Goal: Task Accomplishment & Management: Manage account settings

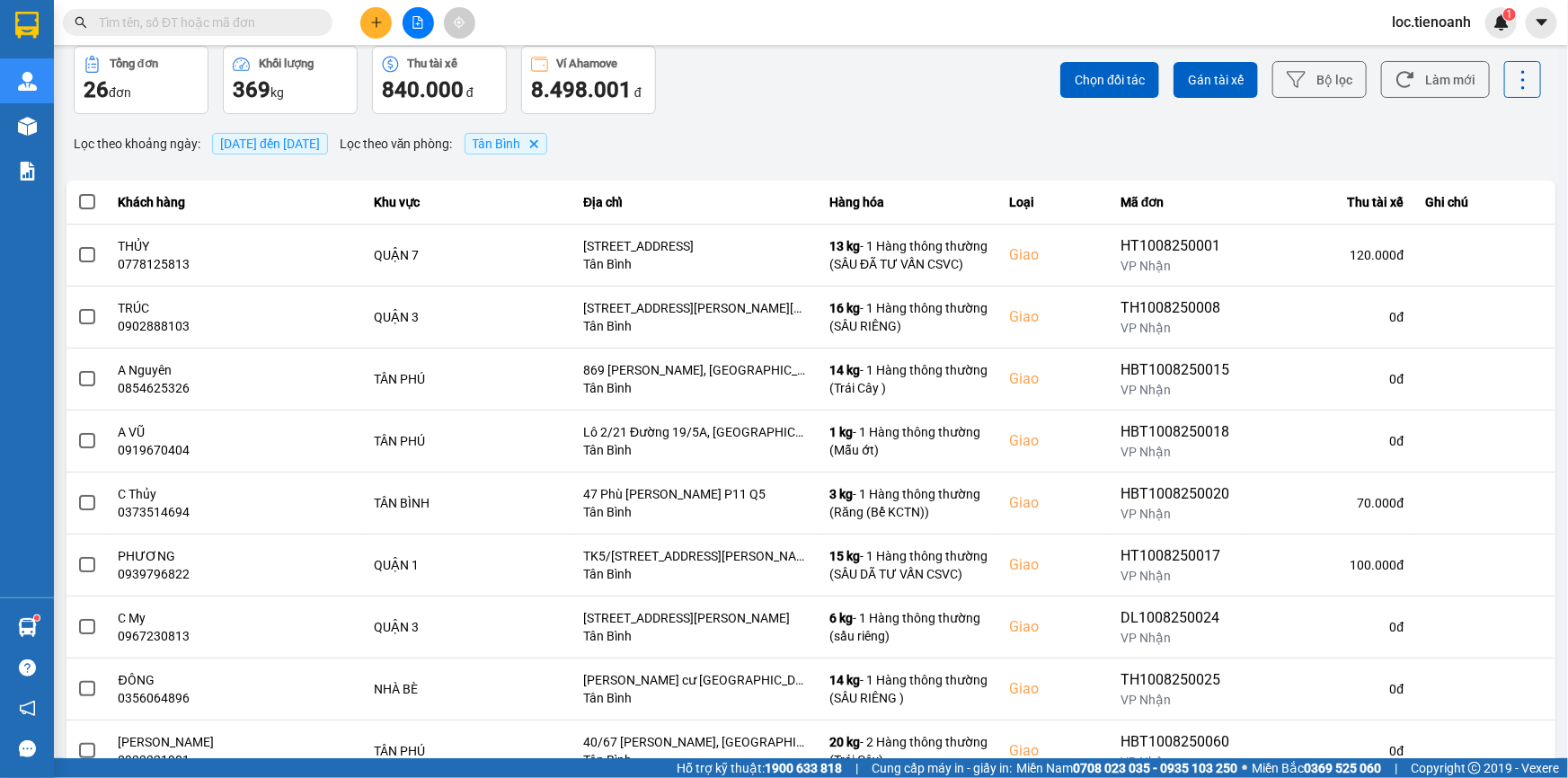
scroll to position [63, 0]
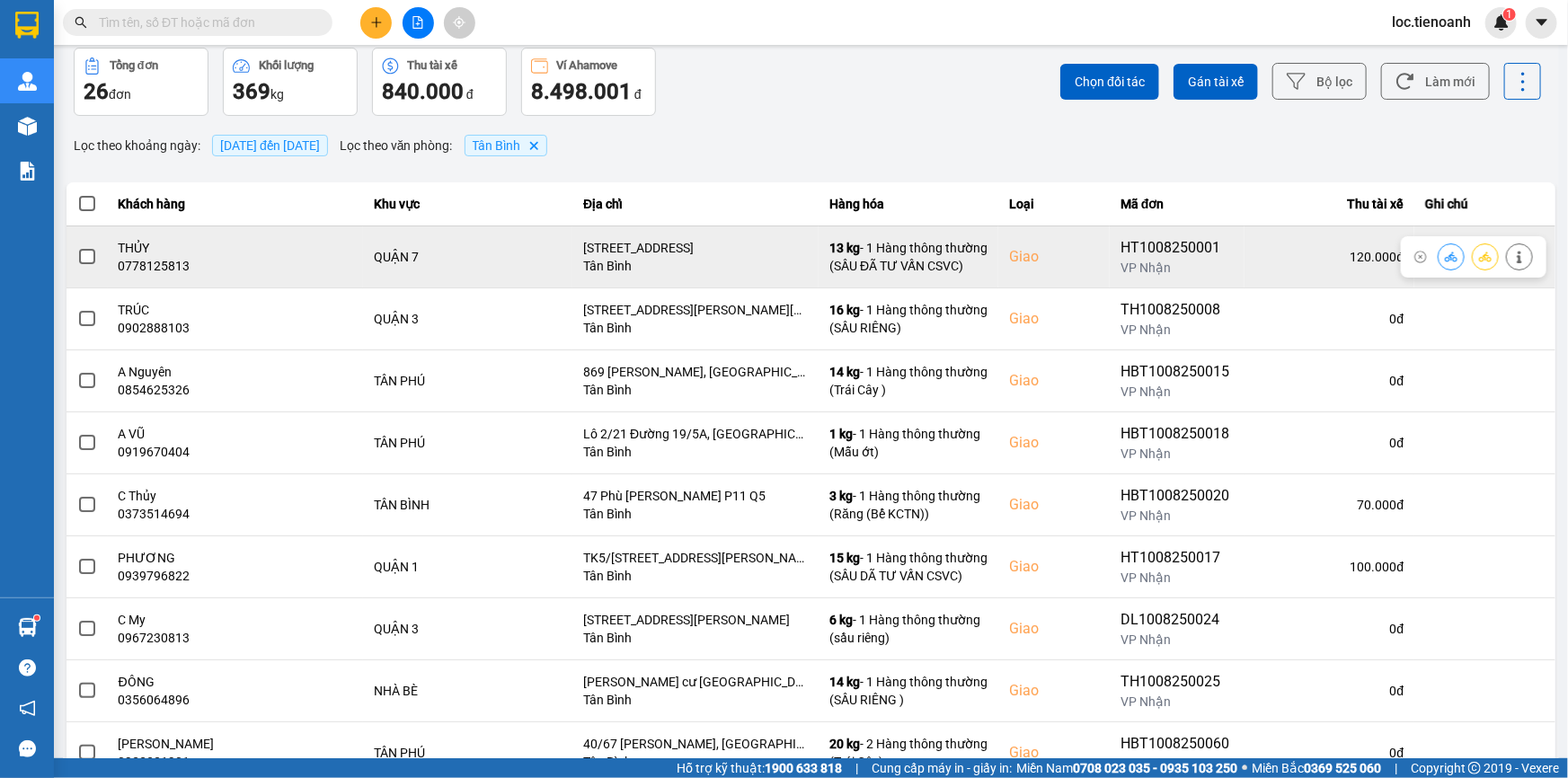
click at [85, 250] on span at bounding box center [87, 257] width 16 height 16
click at [77, 247] on input "checkbox" at bounding box center [77, 247] width 0 height 0
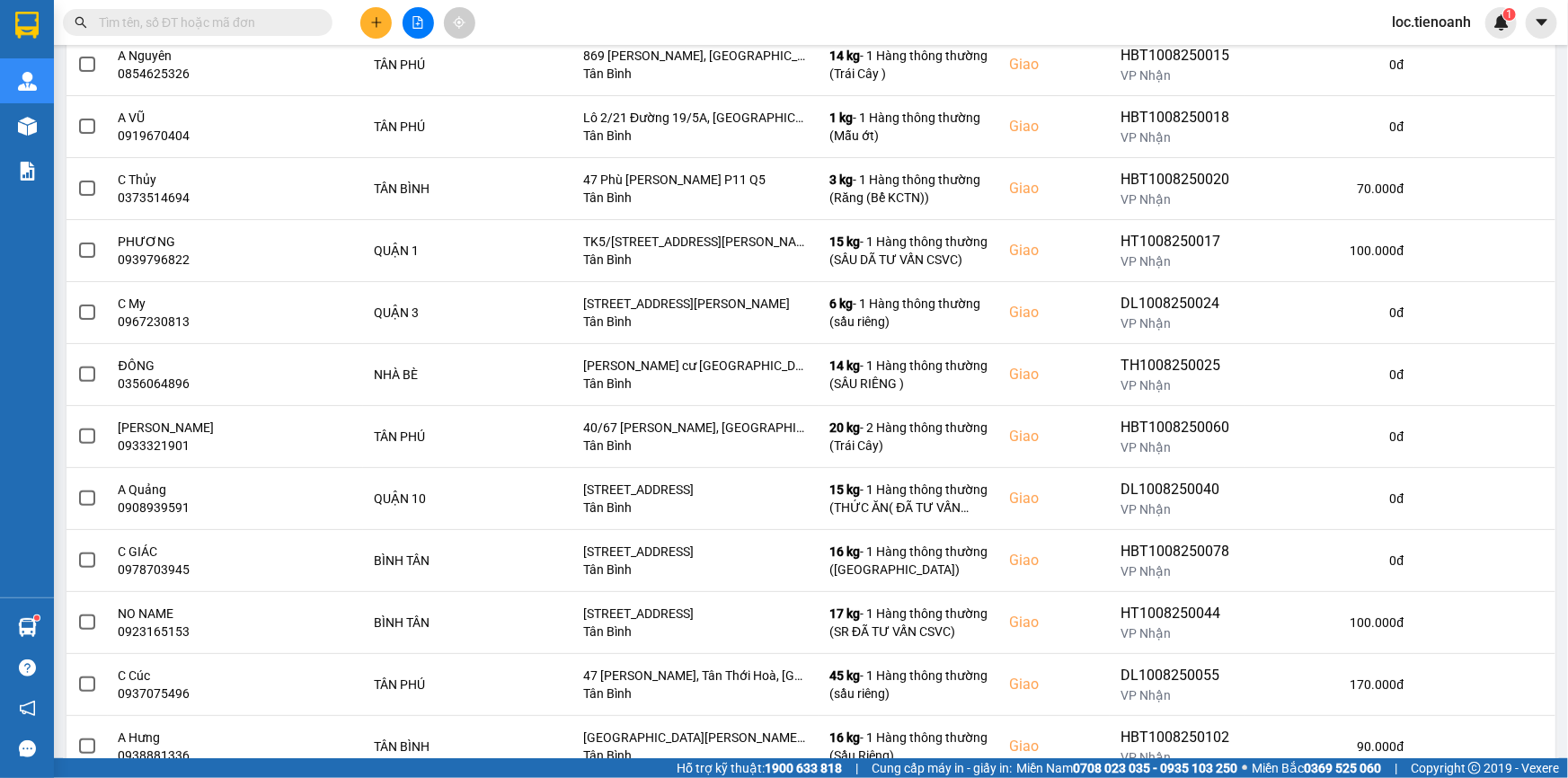
scroll to position [384, 0]
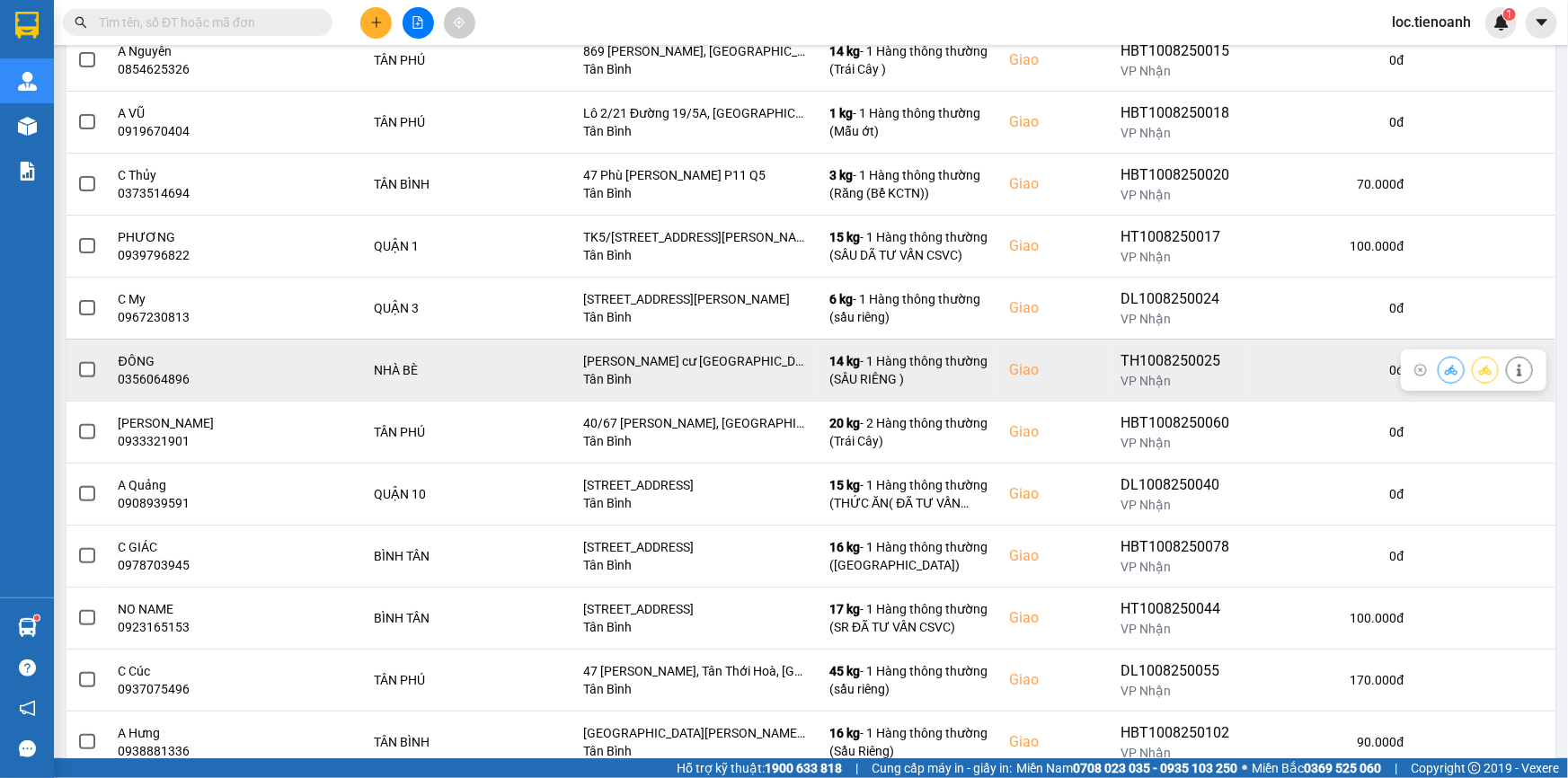
click at [89, 371] on span at bounding box center [87, 371] width 16 height 16
click at [77, 361] on input "checkbox" at bounding box center [77, 361] width 0 height 0
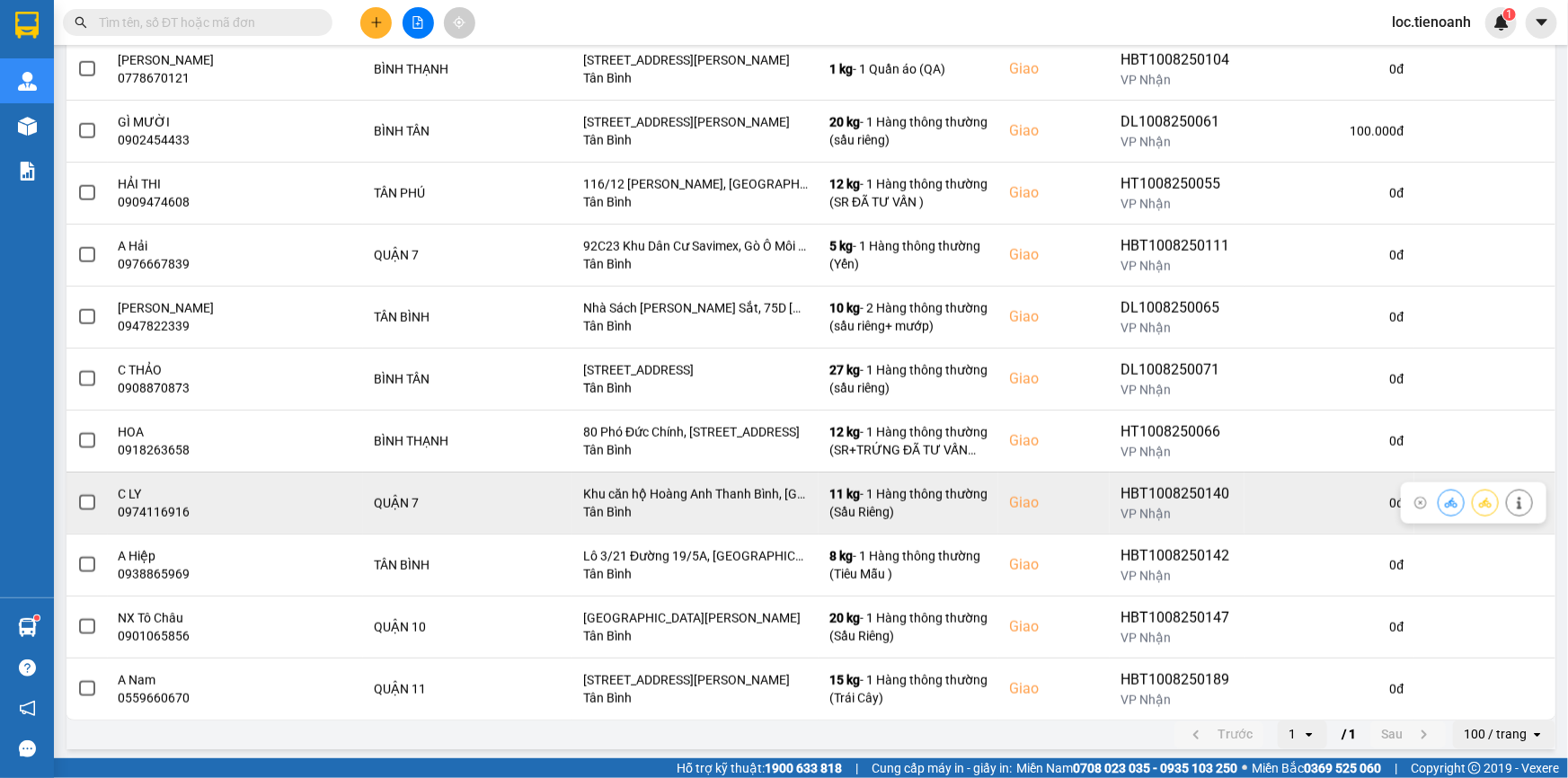
click at [93, 503] on span at bounding box center [87, 503] width 16 height 16
click at [77, 494] on input "checkbox" at bounding box center [77, 494] width 0 height 0
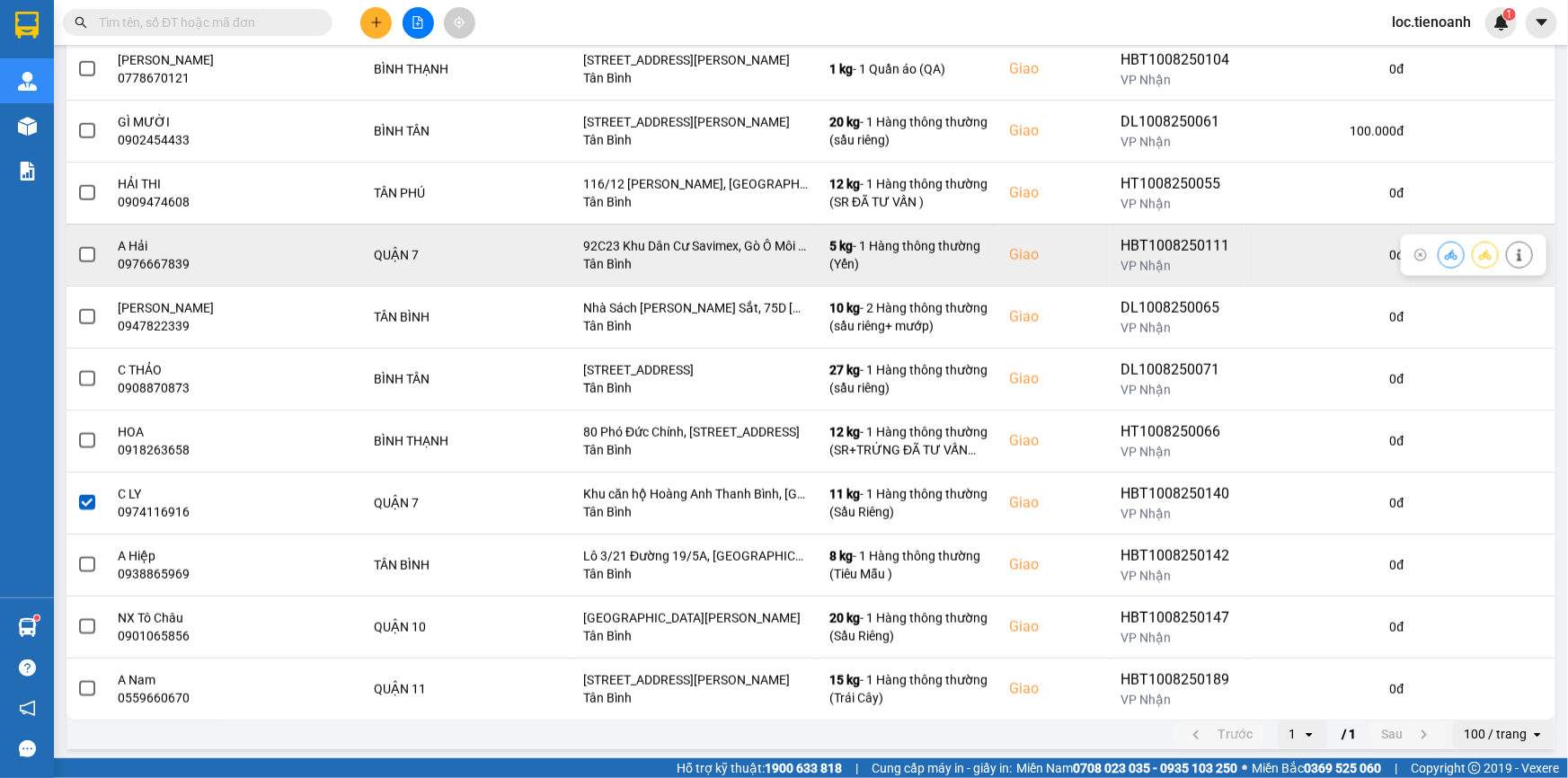
click at [90, 253] on span at bounding box center [87, 255] width 16 height 16
click at [77, 245] on input "checkbox" at bounding box center [77, 245] width 0 height 0
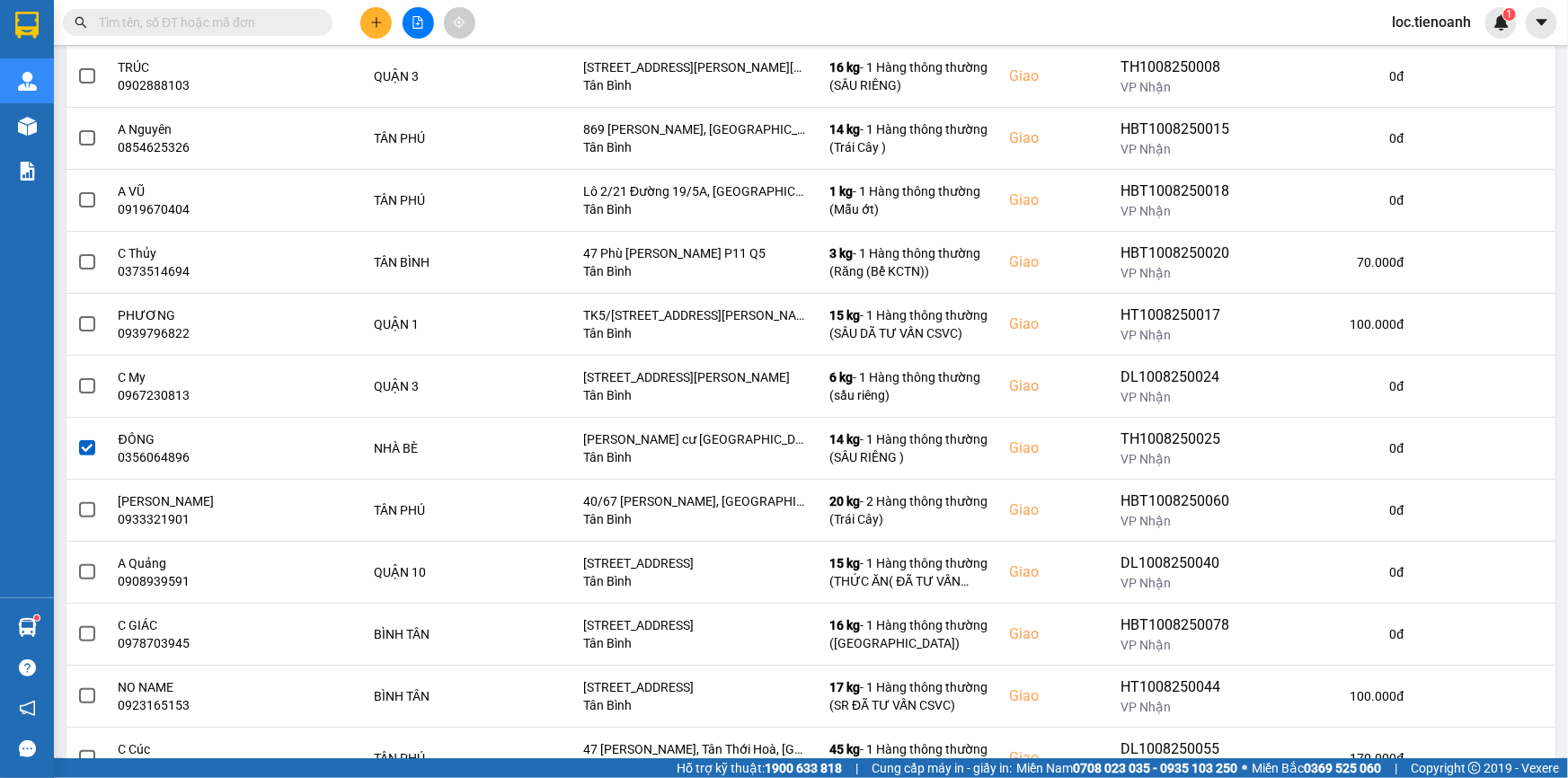
scroll to position [222, 0]
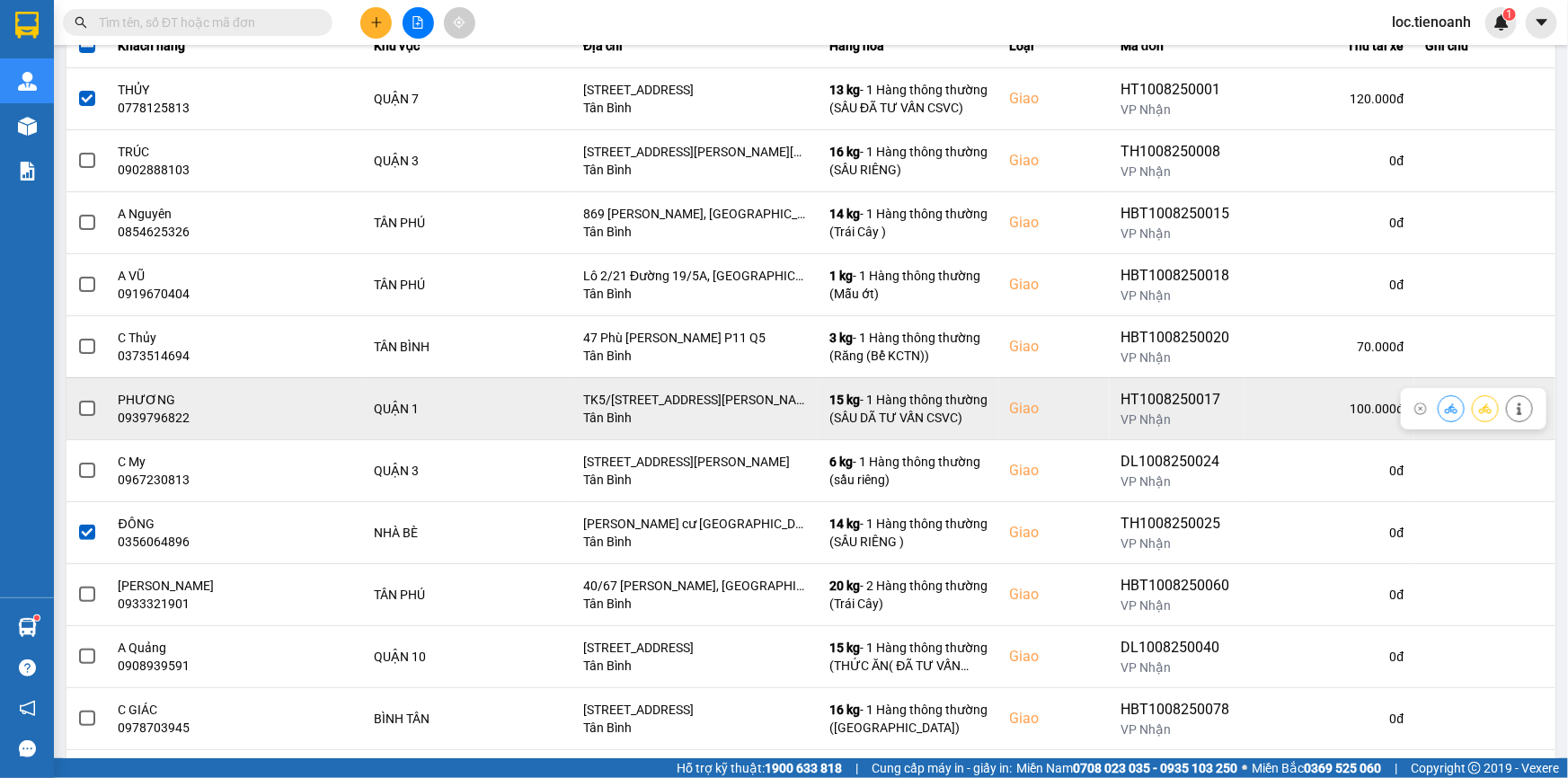
click at [93, 413] on span at bounding box center [87, 409] width 16 height 16
click at [77, 399] on input "checkbox" at bounding box center [77, 399] width 0 height 0
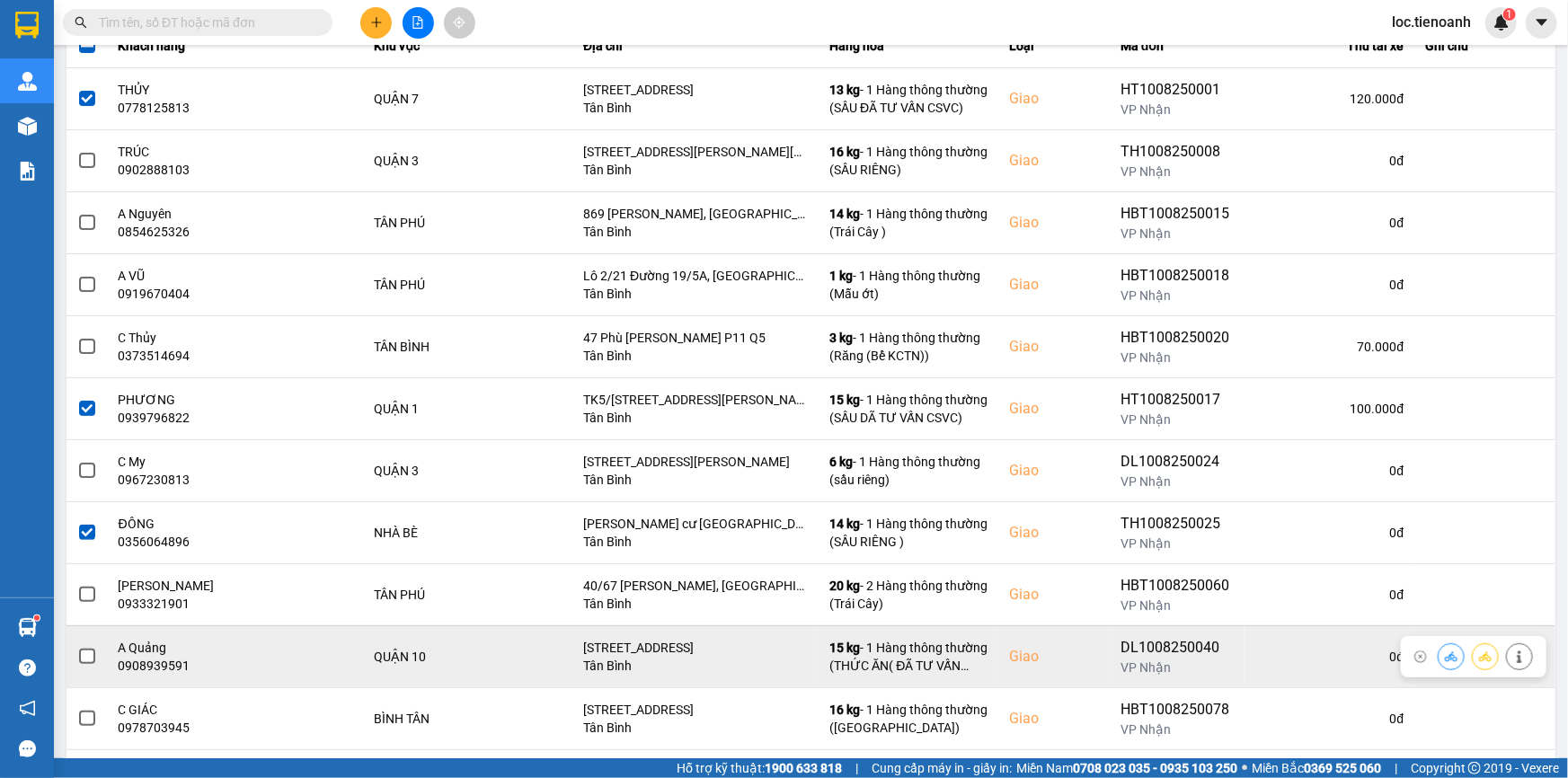
click at [92, 656] on span at bounding box center [87, 657] width 16 height 16
click at [77, 647] on input "checkbox" at bounding box center [77, 647] width 0 height 0
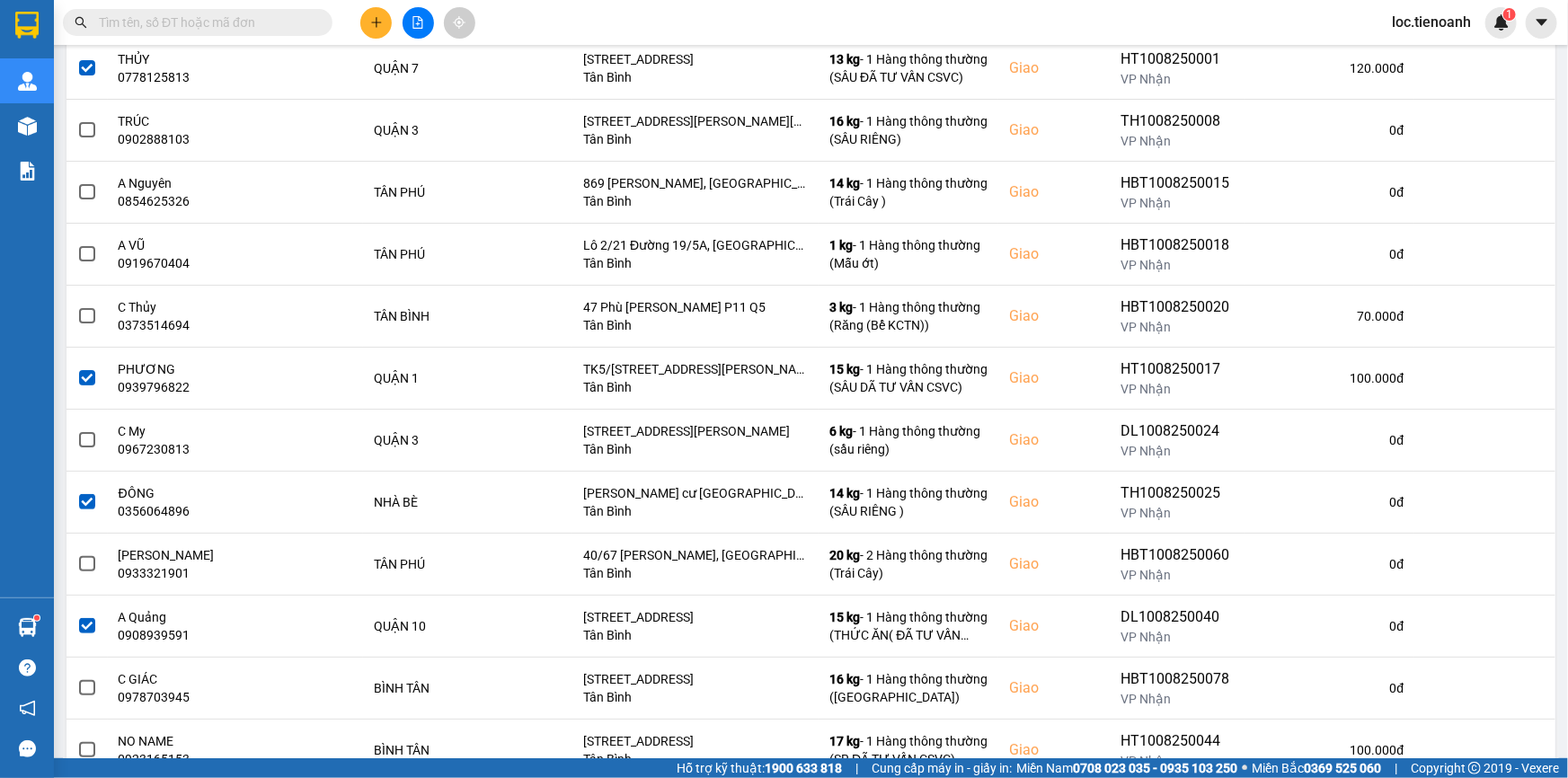
scroll to position [253, 0]
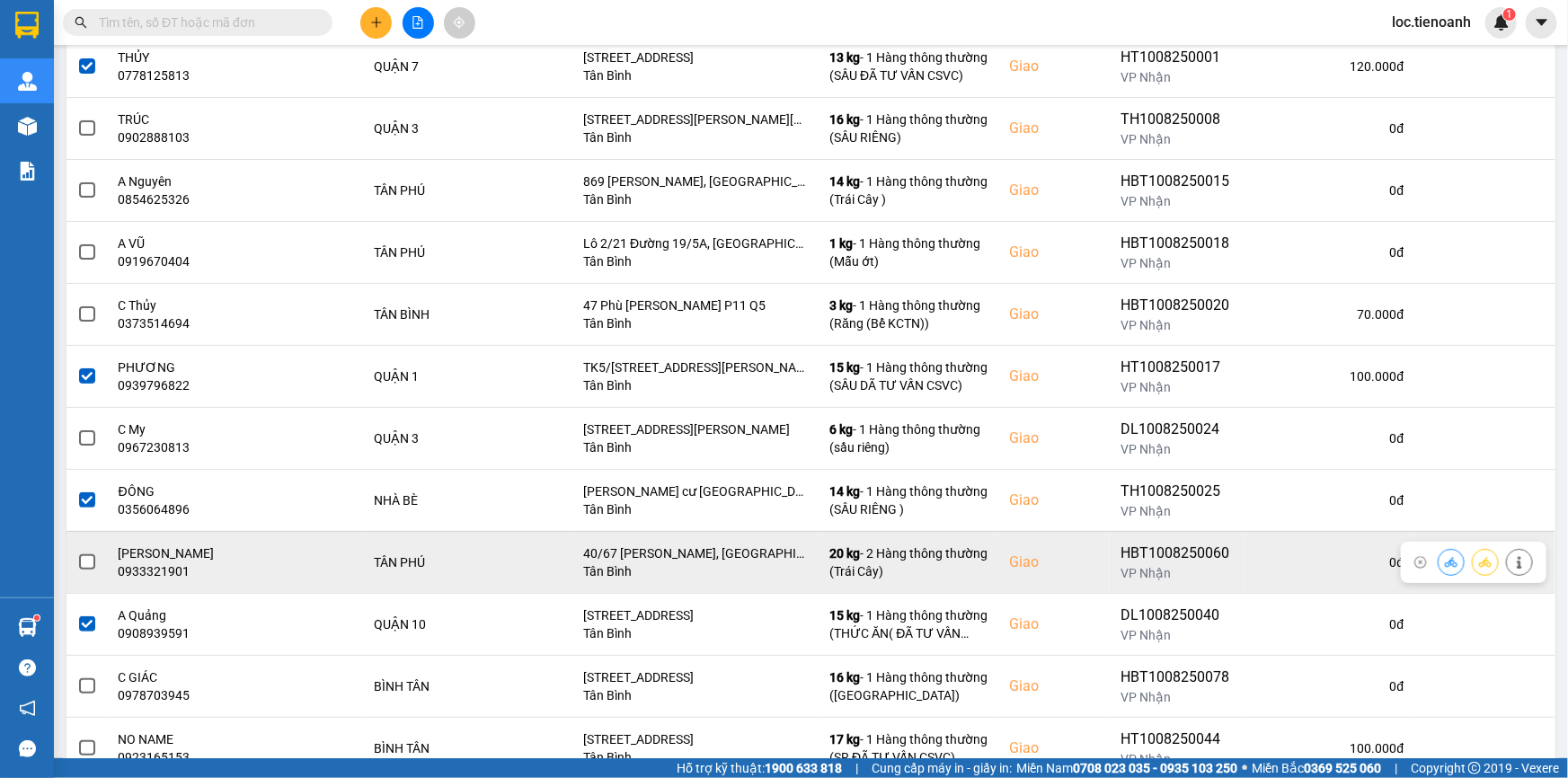
click at [91, 559] on span at bounding box center [87, 562] width 16 height 16
click at [77, 552] on input "checkbox" at bounding box center [77, 552] width 0 height 0
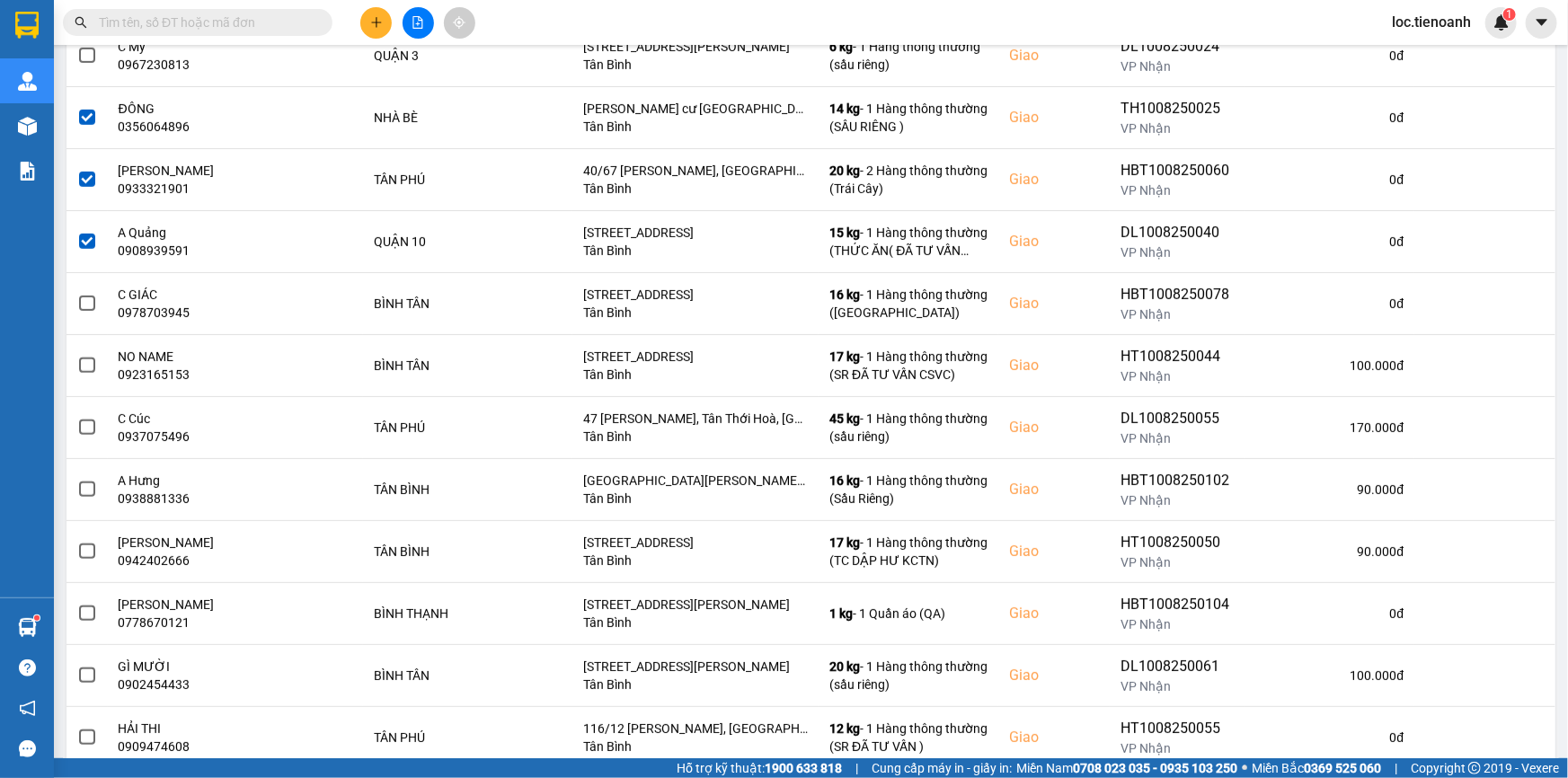
scroll to position [638, 0]
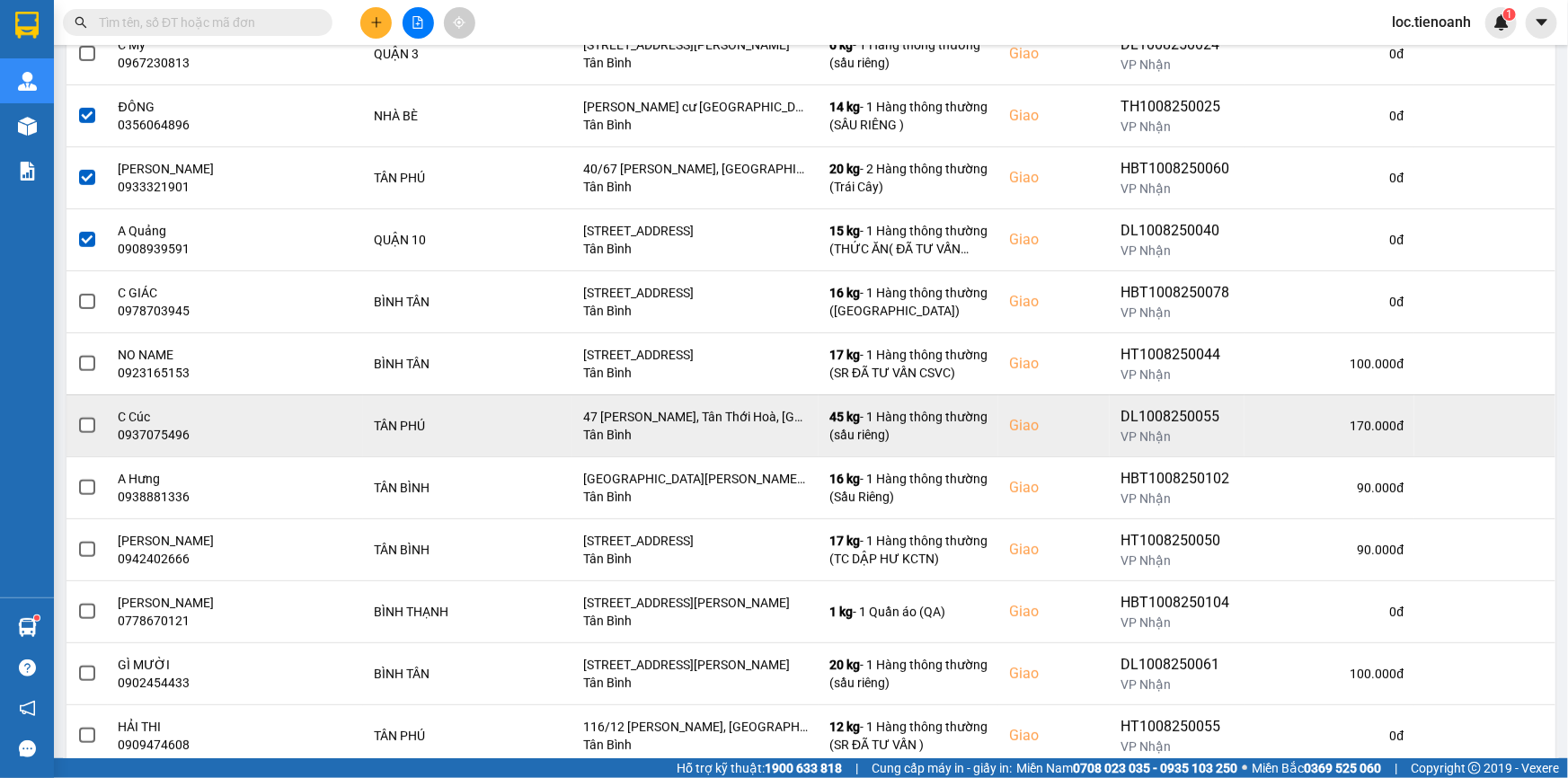
click at [89, 427] on span at bounding box center [87, 426] width 16 height 16
click at [77, 416] on input "checkbox" at bounding box center [77, 416] width 0 height 0
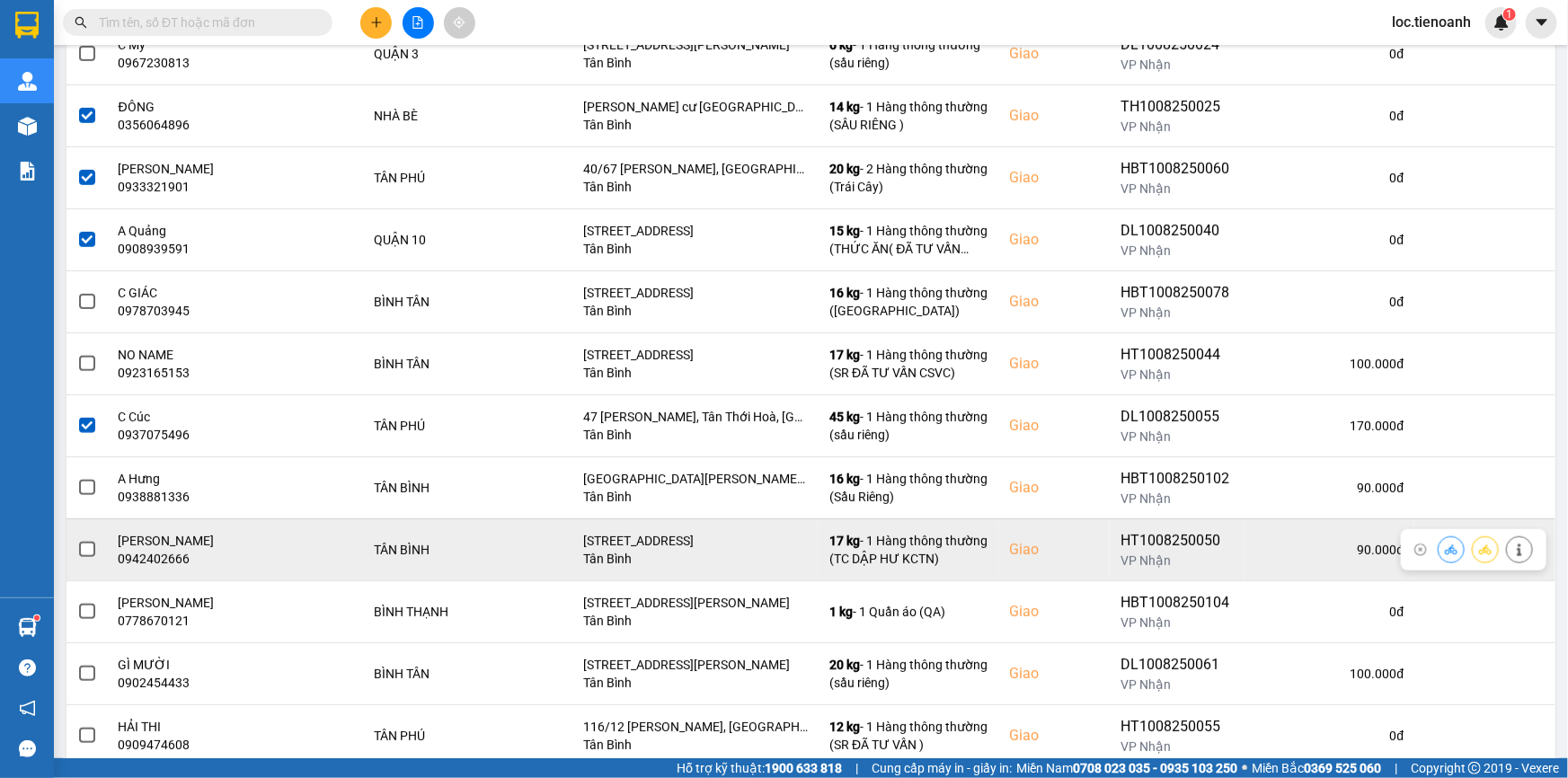
click at [86, 545] on span at bounding box center [87, 550] width 16 height 16
click at [77, 541] on input "checkbox" at bounding box center [77, 541] width 0 height 0
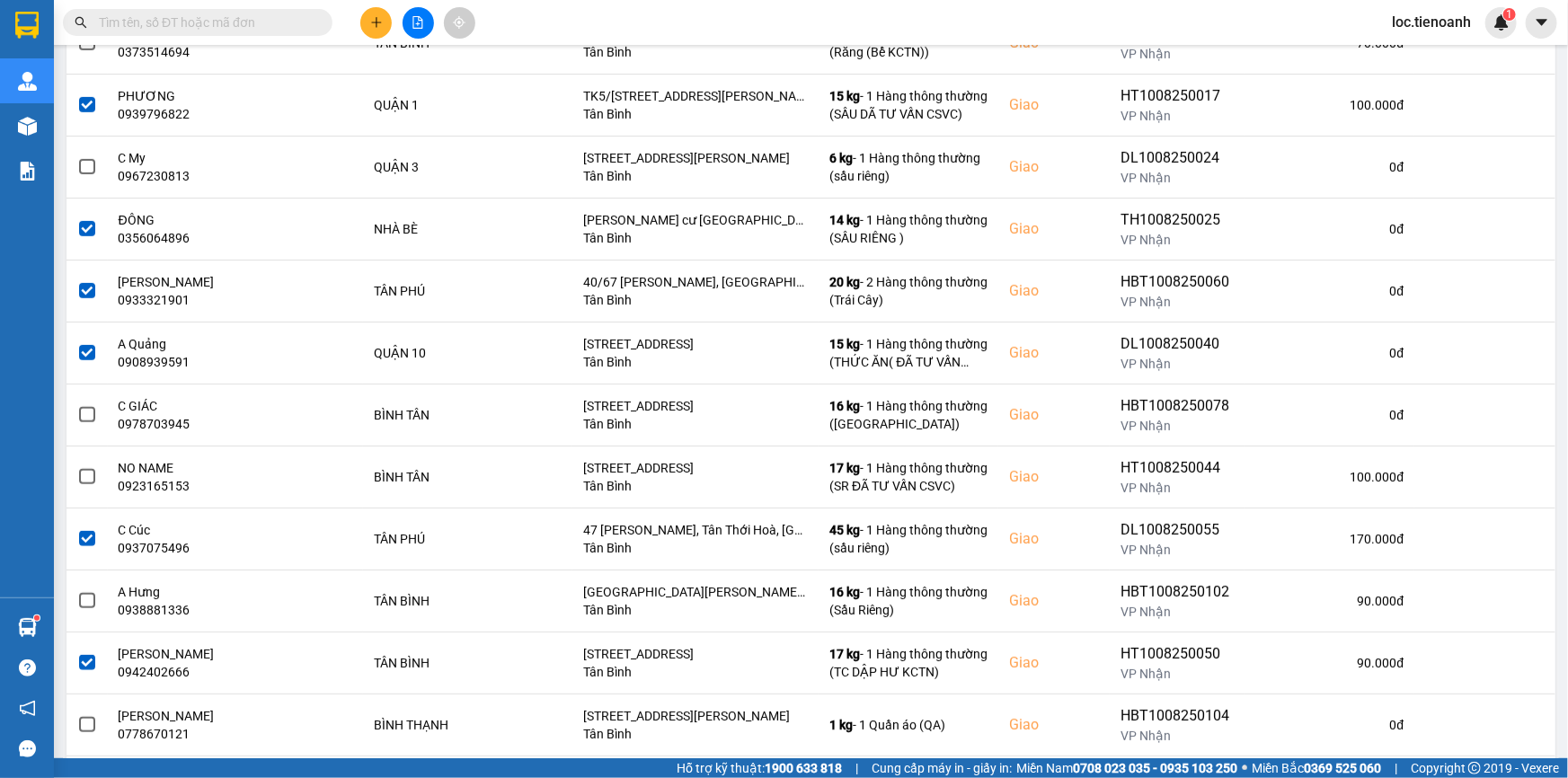
scroll to position [522, 0]
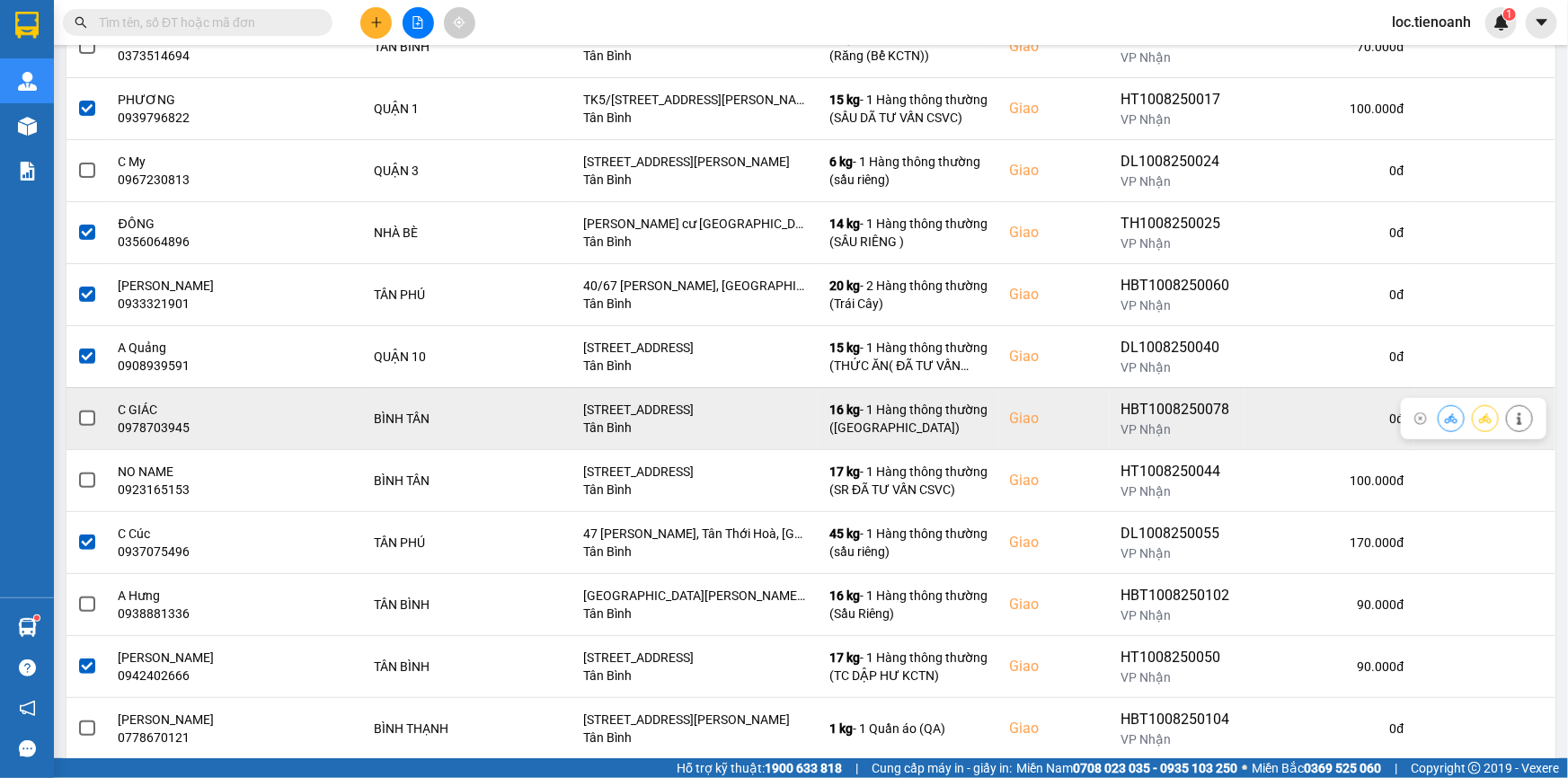
click at [85, 410] on span at bounding box center [87, 418] width 16 height 16
click at [77, 409] on input "checkbox" at bounding box center [77, 409] width 0 height 0
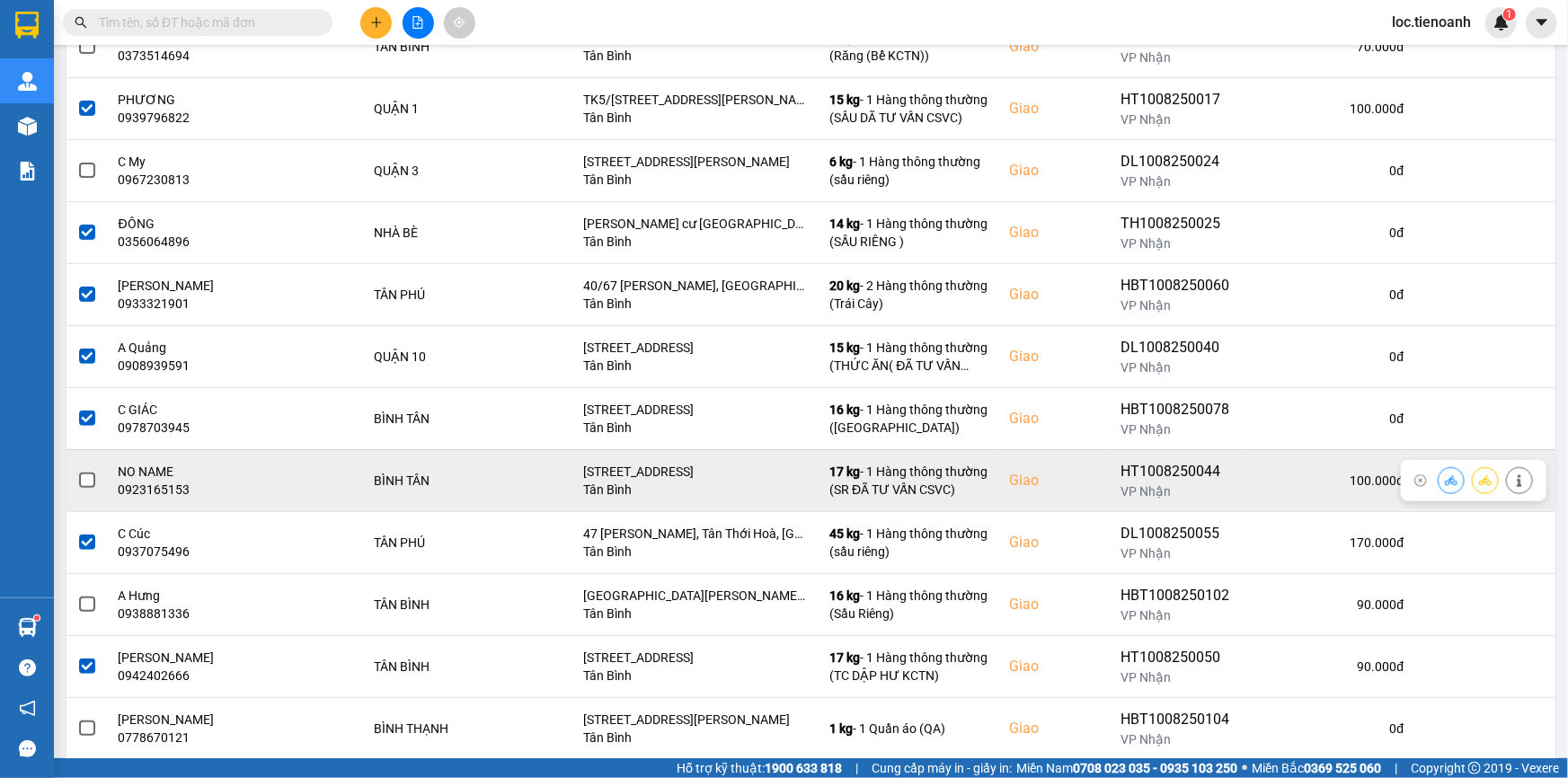
click at [88, 481] on span at bounding box center [87, 481] width 16 height 16
click at [77, 471] on input "checkbox" at bounding box center [77, 471] width 0 height 0
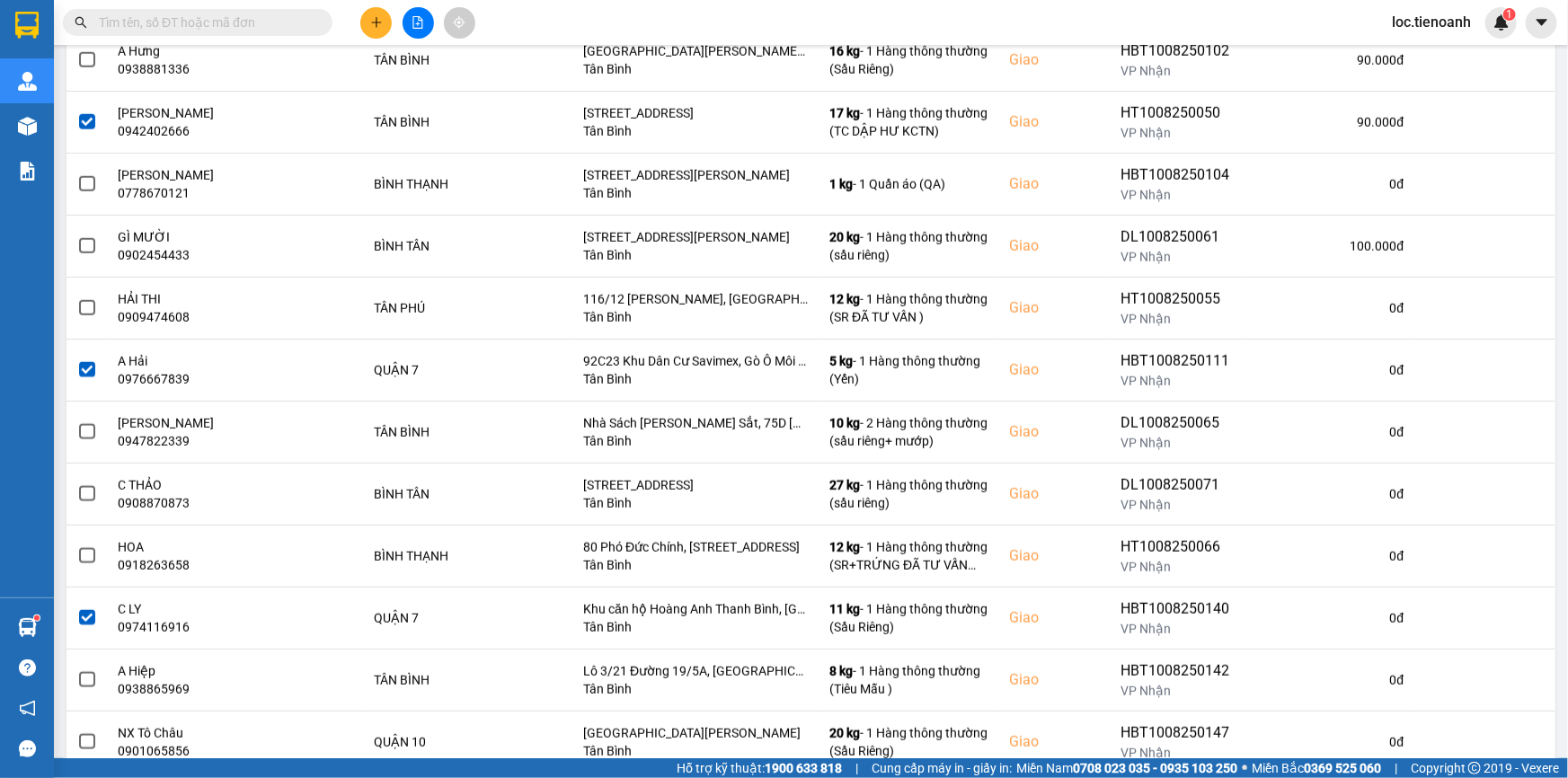
scroll to position [1072, 0]
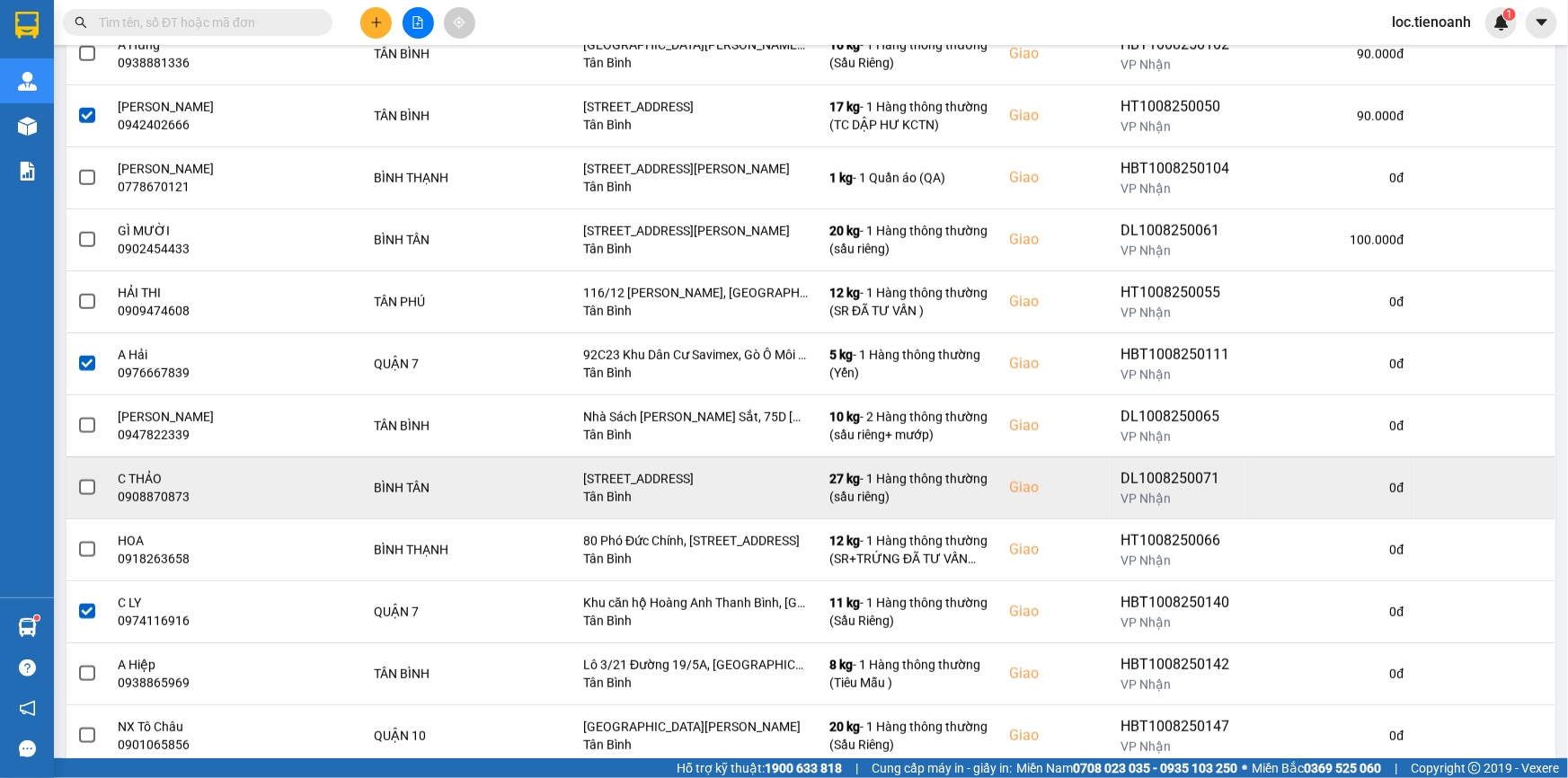
click at [85, 484] on span at bounding box center [87, 488] width 16 height 16
click at [77, 478] on input "checkbox" at bounding box center [77, 478] width 0 height 0
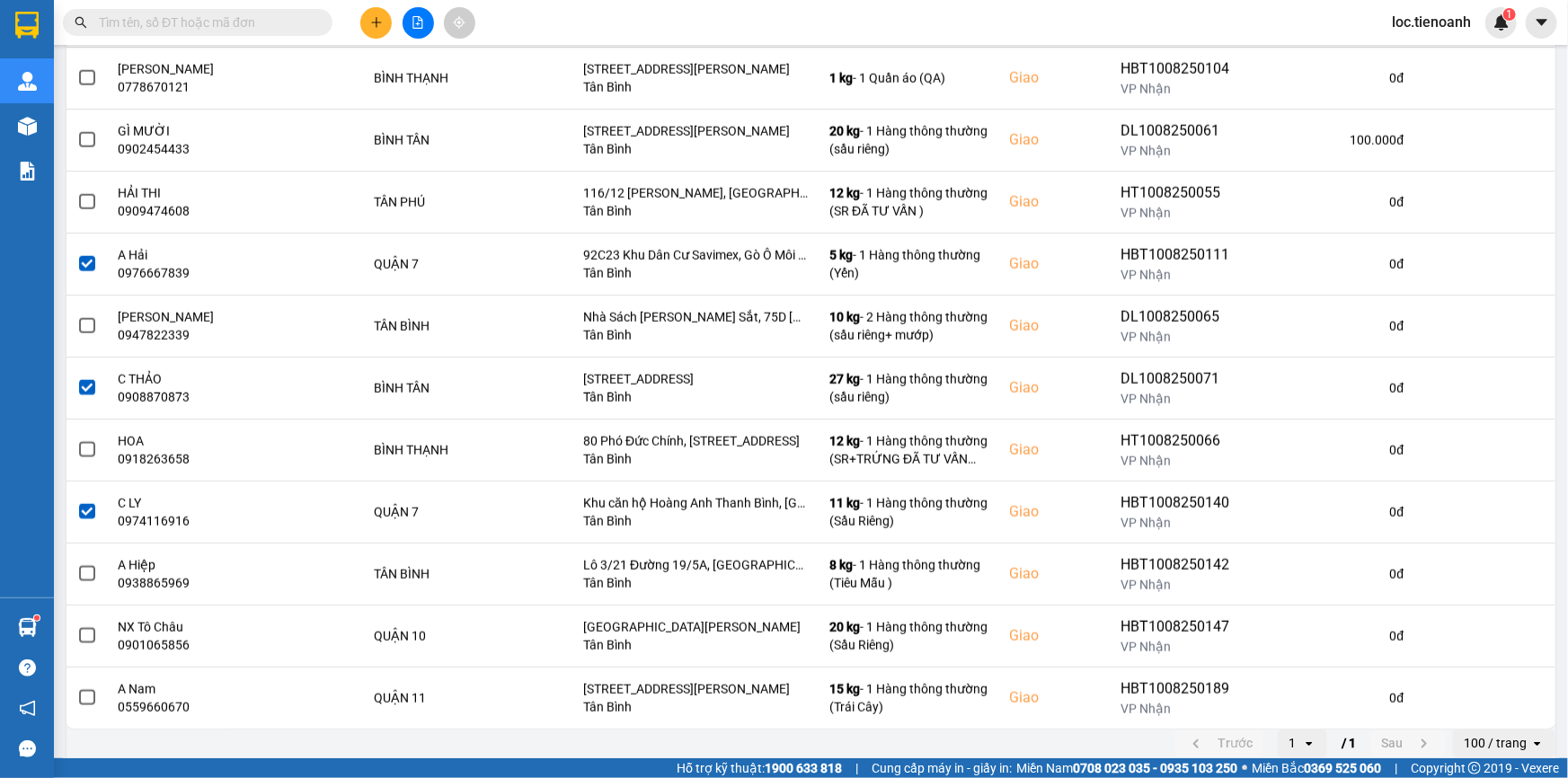
scroll to position [1178, 0]
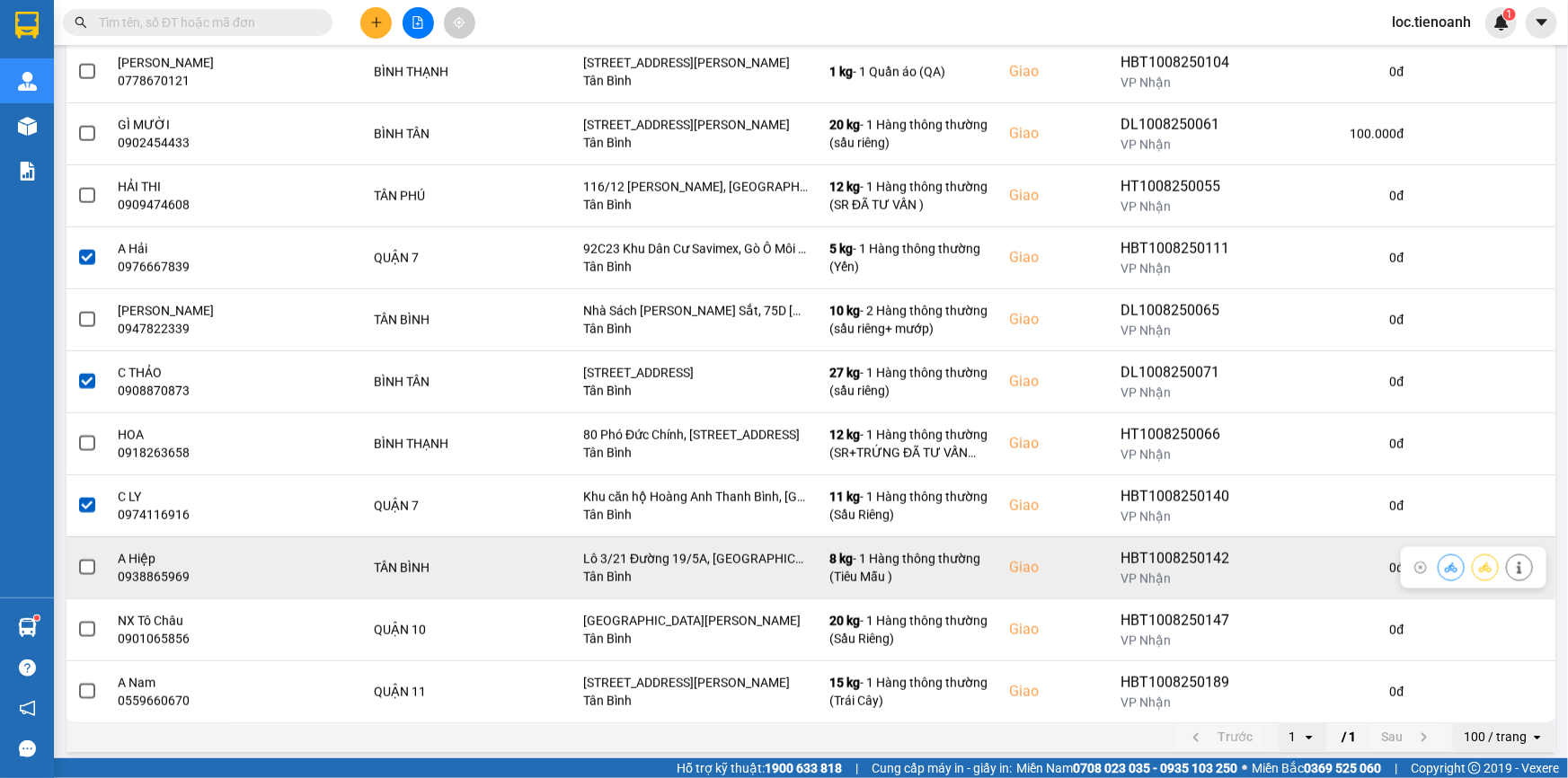
click at [82, 562] on span at bounding box center [87, 568] width 16 height 16
click at [77, 558] on input "checkbox" at bounding box center [77, 558] width 0 height 0
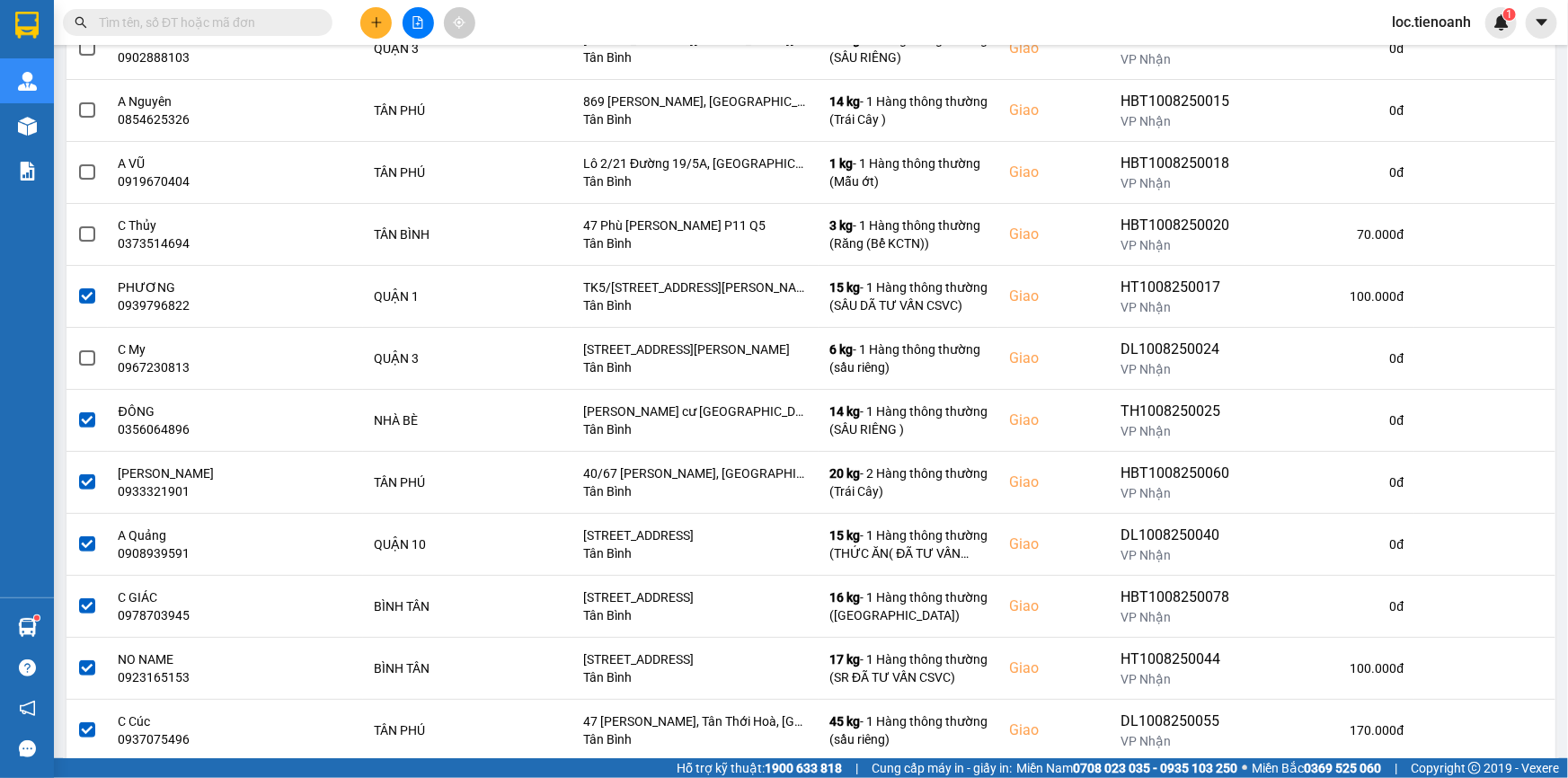
scroll to position [304, 0]
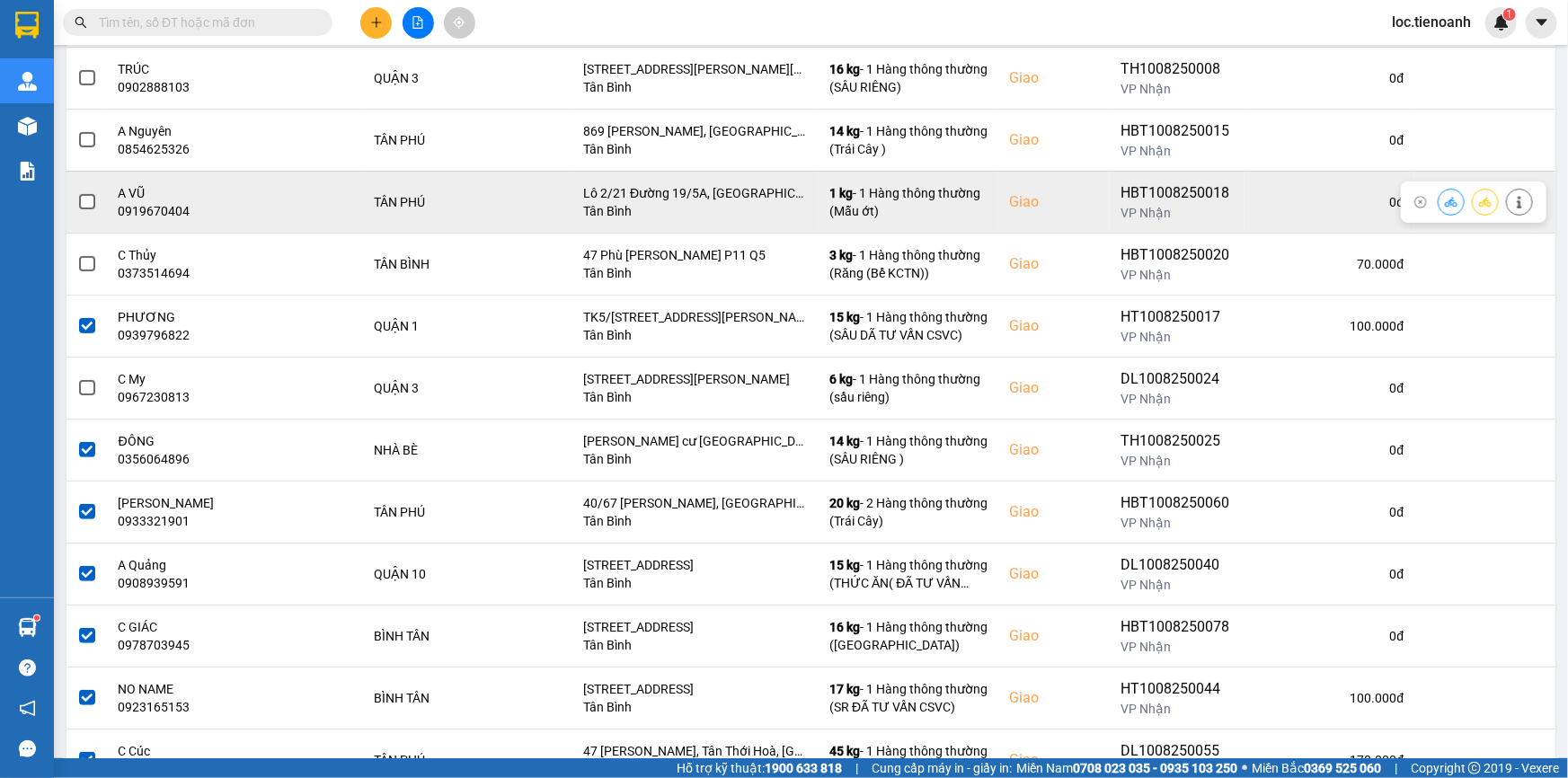
click at [91, 205] on span at bounding box center [87, 202] width 16 height 16
click at [77, 193] on input "checkbox" at bounding box center [77, 193] width 0 height 0
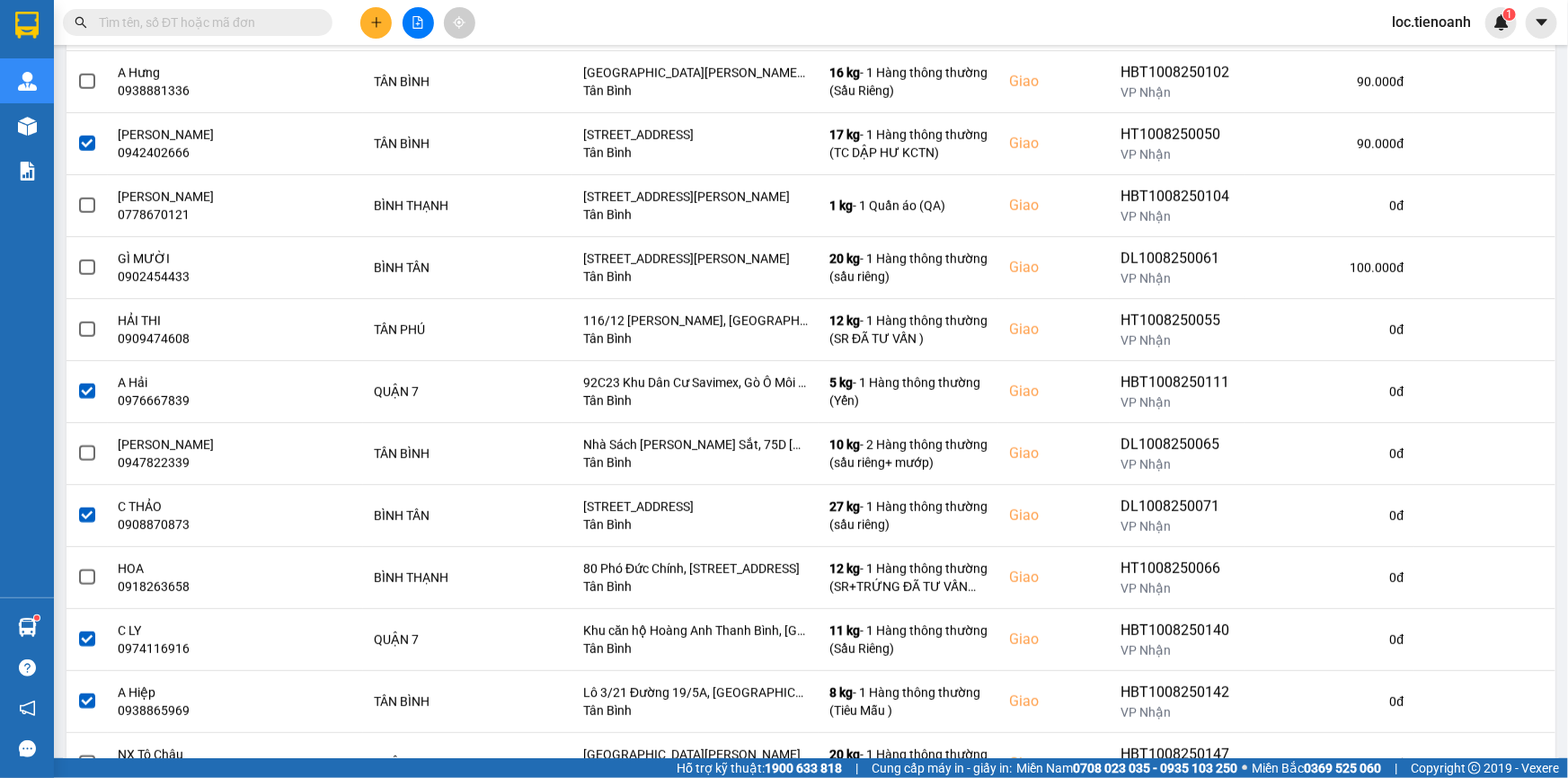
scroll to position [1066, 0]
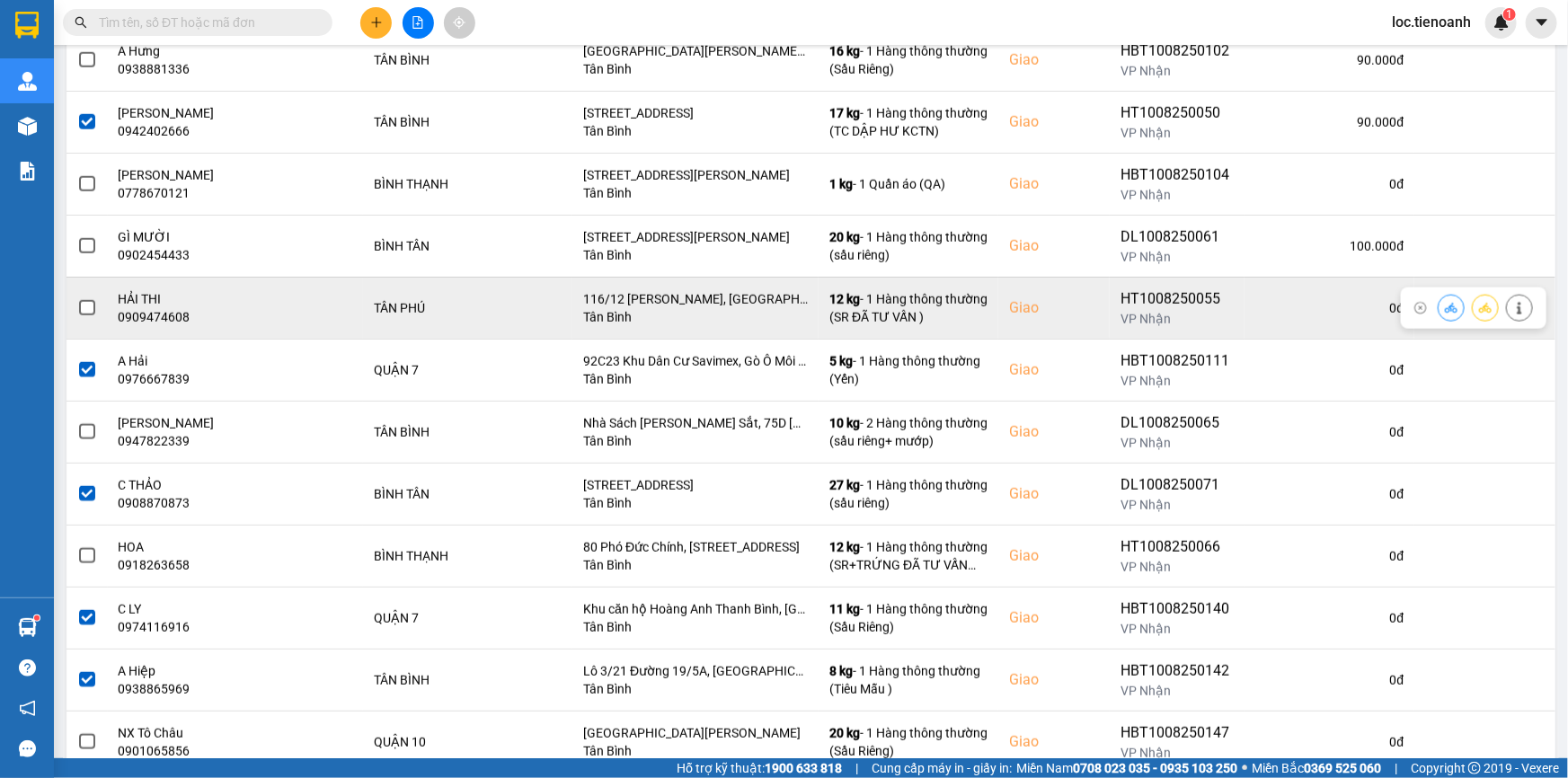
click at [85, 311] on span at bounding box center [87, 308] width 16 height 16
click at [77, 298] on input "checkbox" at bounding box center [77, 298] width 0 height 0
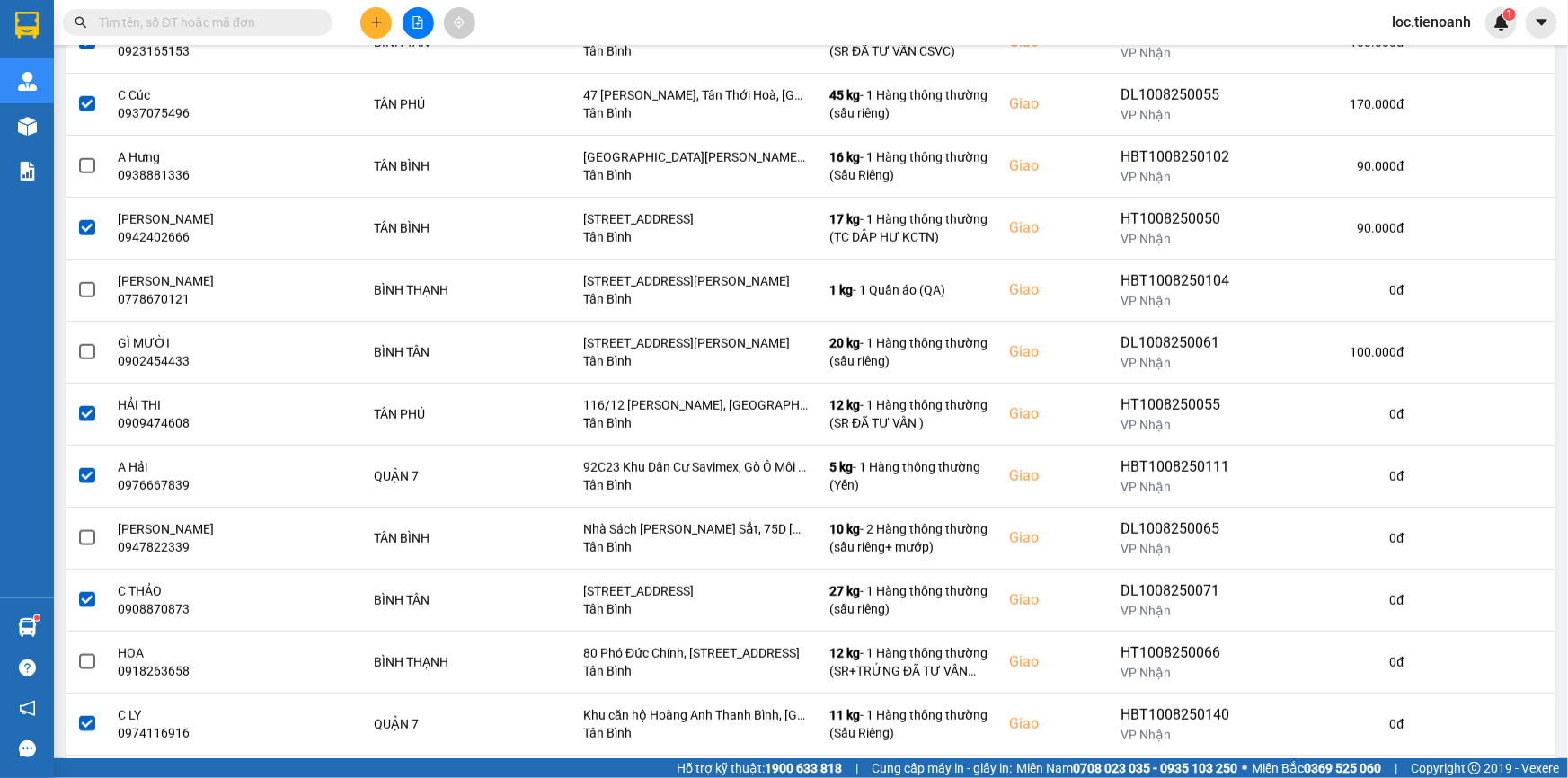
scroll to position [956, 0]
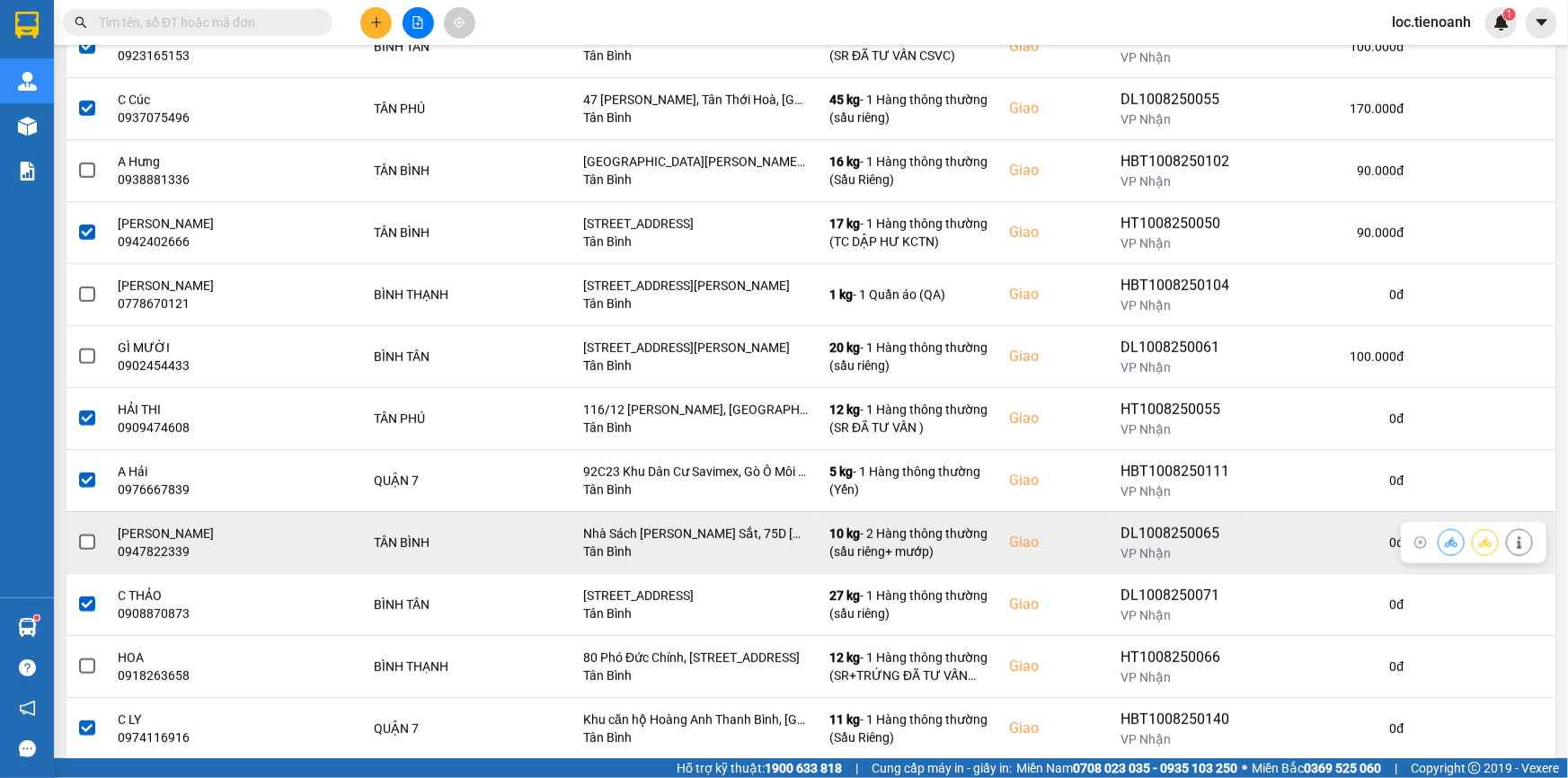
click at [84, 539] on span at bounding box center [87, 543] width 16 height 16
click at [77, 533] on input "checkbox" at bounding box center [77, 533] width 0 height 0
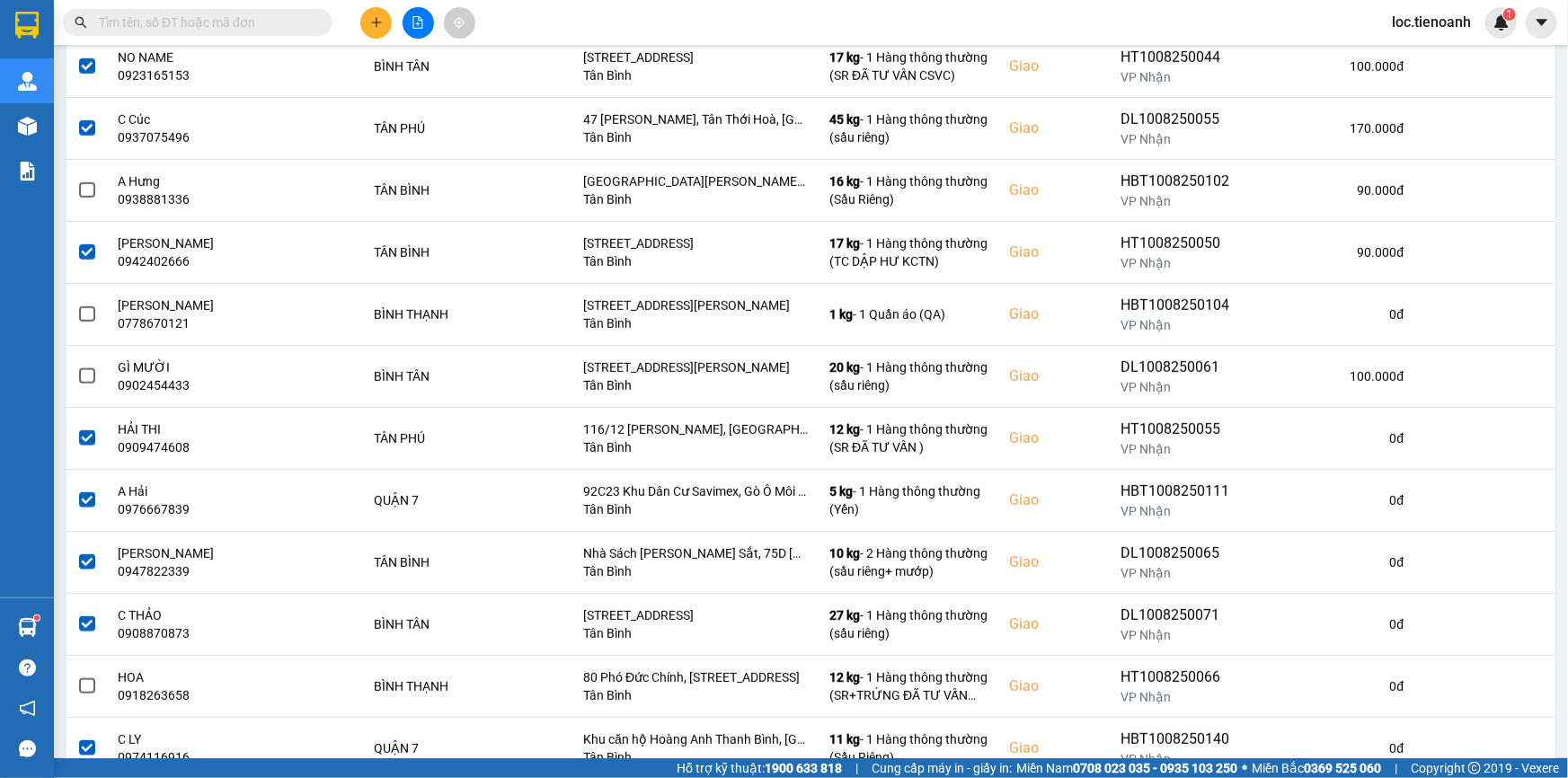
scroll to position [973, 0]
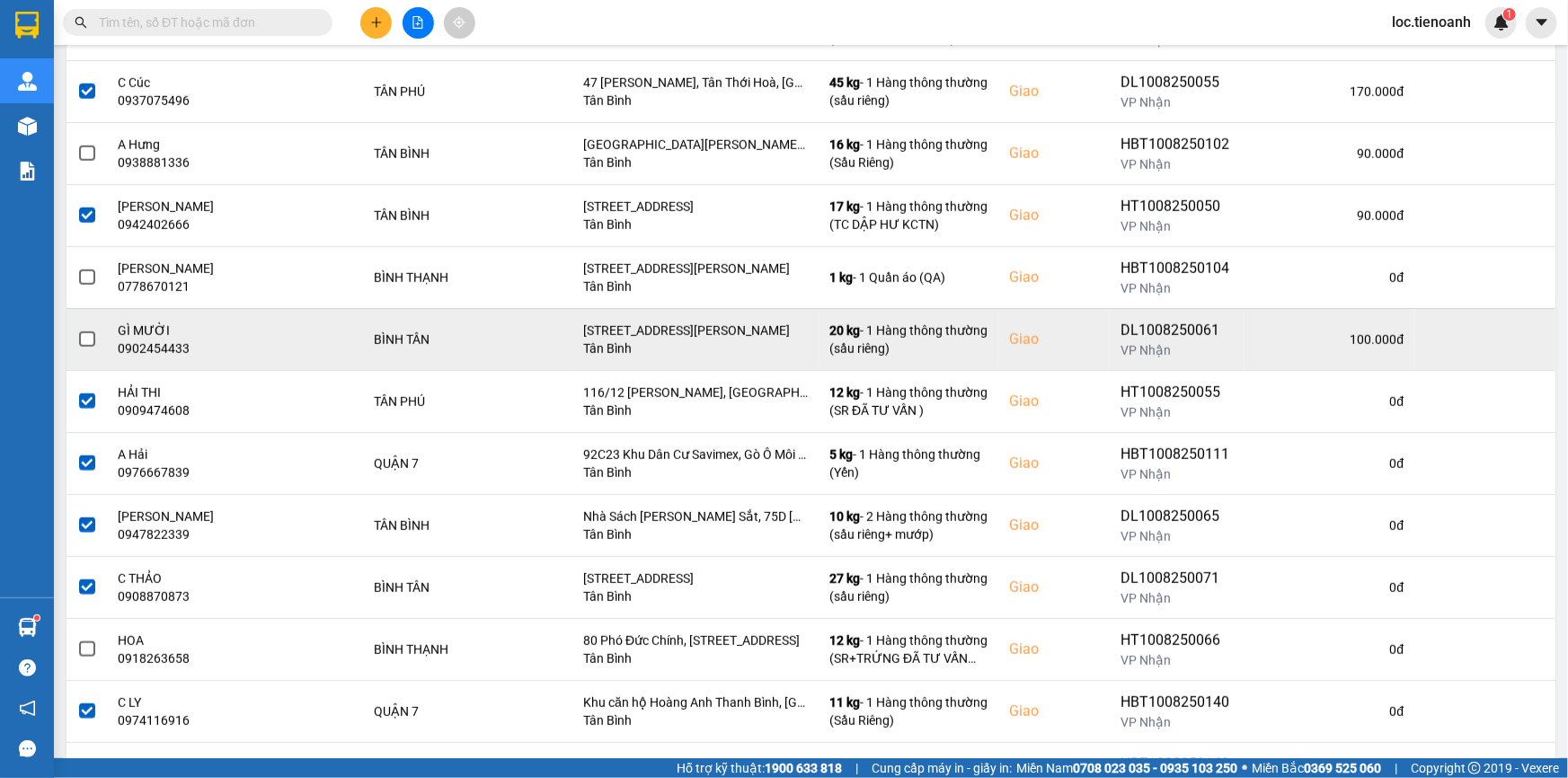
click at [83, 340] on span at bounding box center [87, 340] width 16 height 16
click at [77, 330] on input "checkbox" at bounding box center [77, 330] width 0 height 0
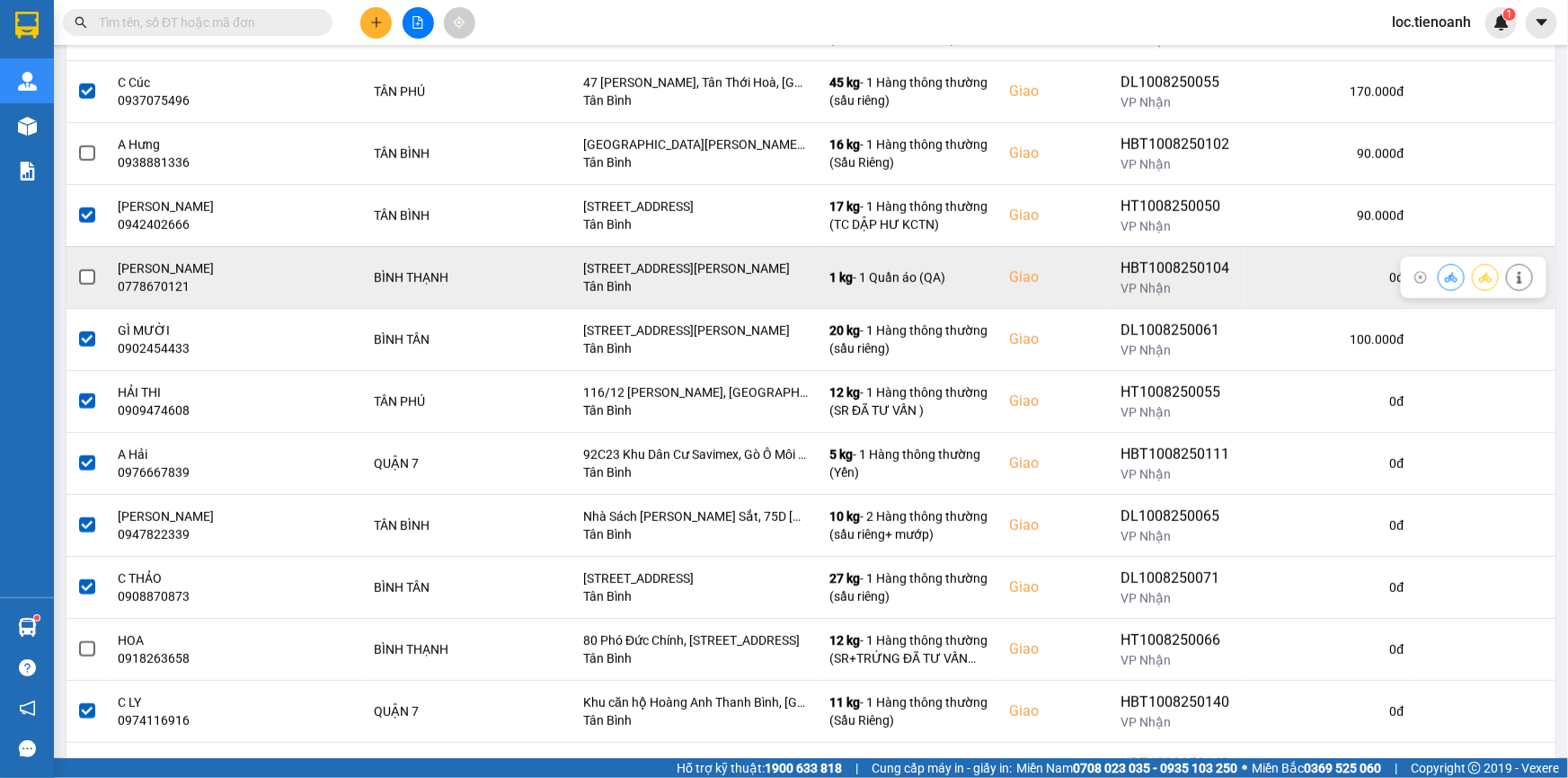
click at [82, 276] on span at bounding box center [87, 277] width 16 height 16
click at [77, 268] on input "checkbox" at bounding box center [77, 268] width 0 height 0
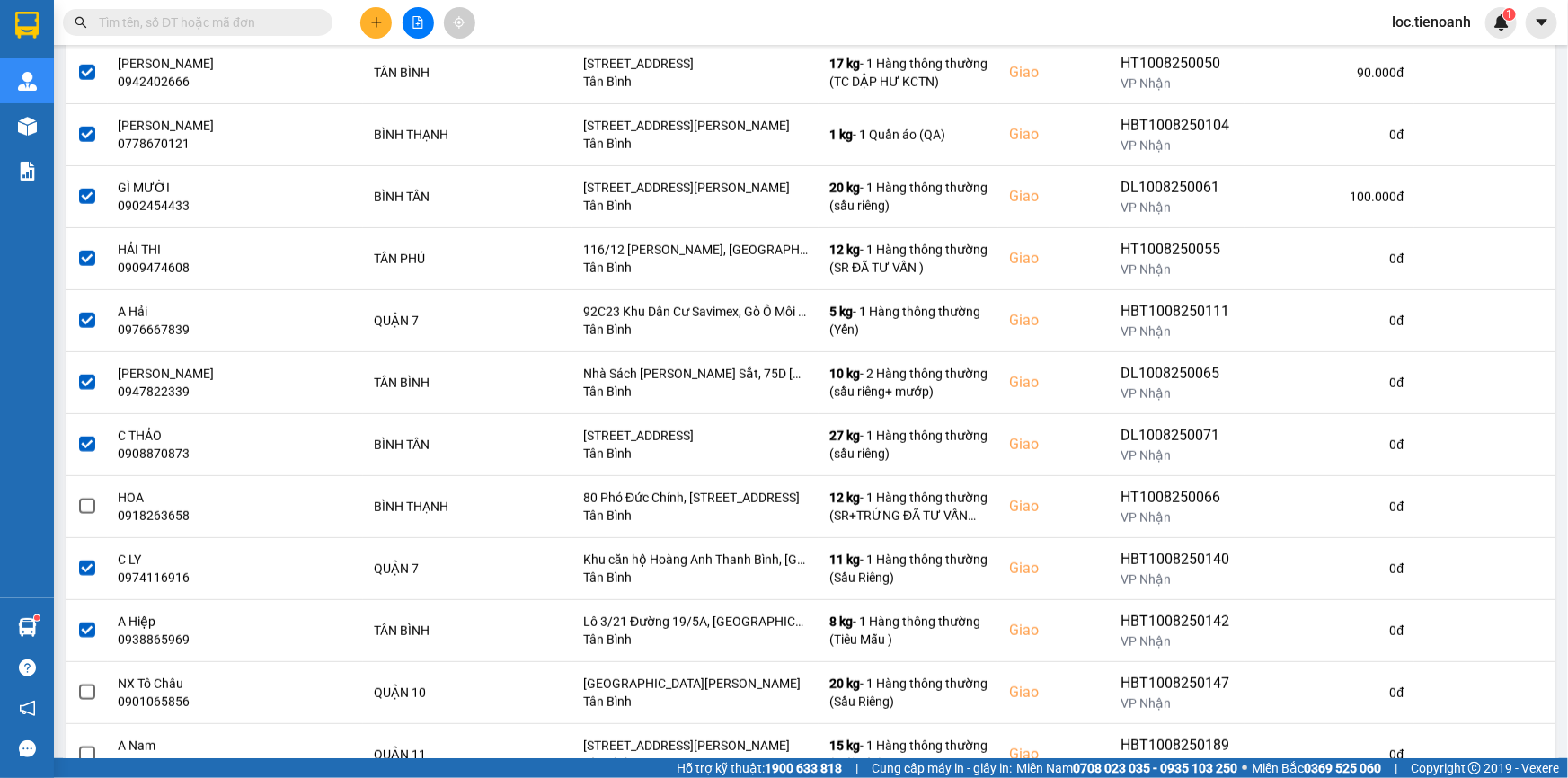
scroll to position [1129, 0]
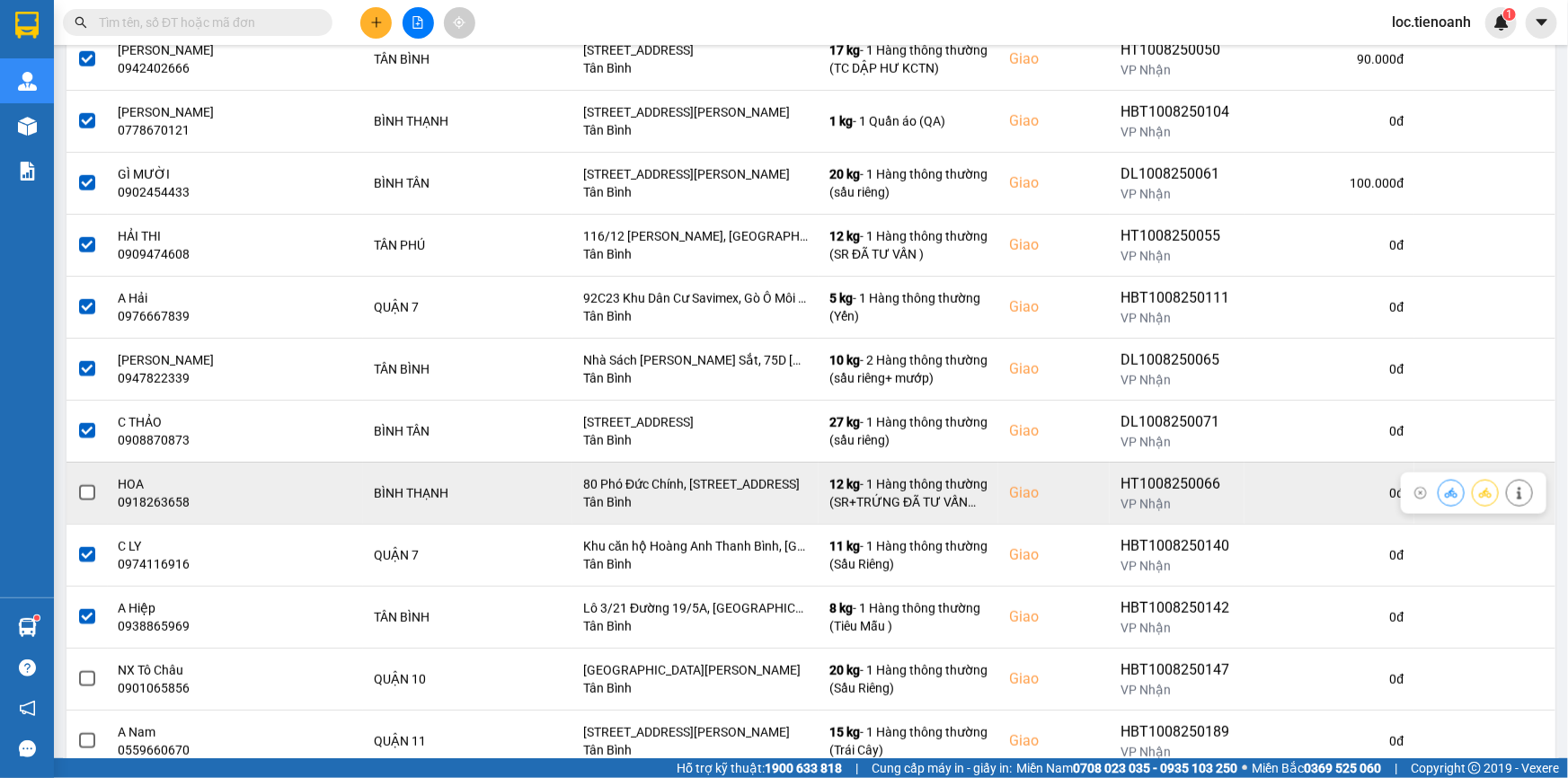
click at [89, 486] on span at bounding box center [87, 494] width 16 height 16
click at [77, 484] on input "checkbox" at bounding box center [77, 484] width 0 height 0
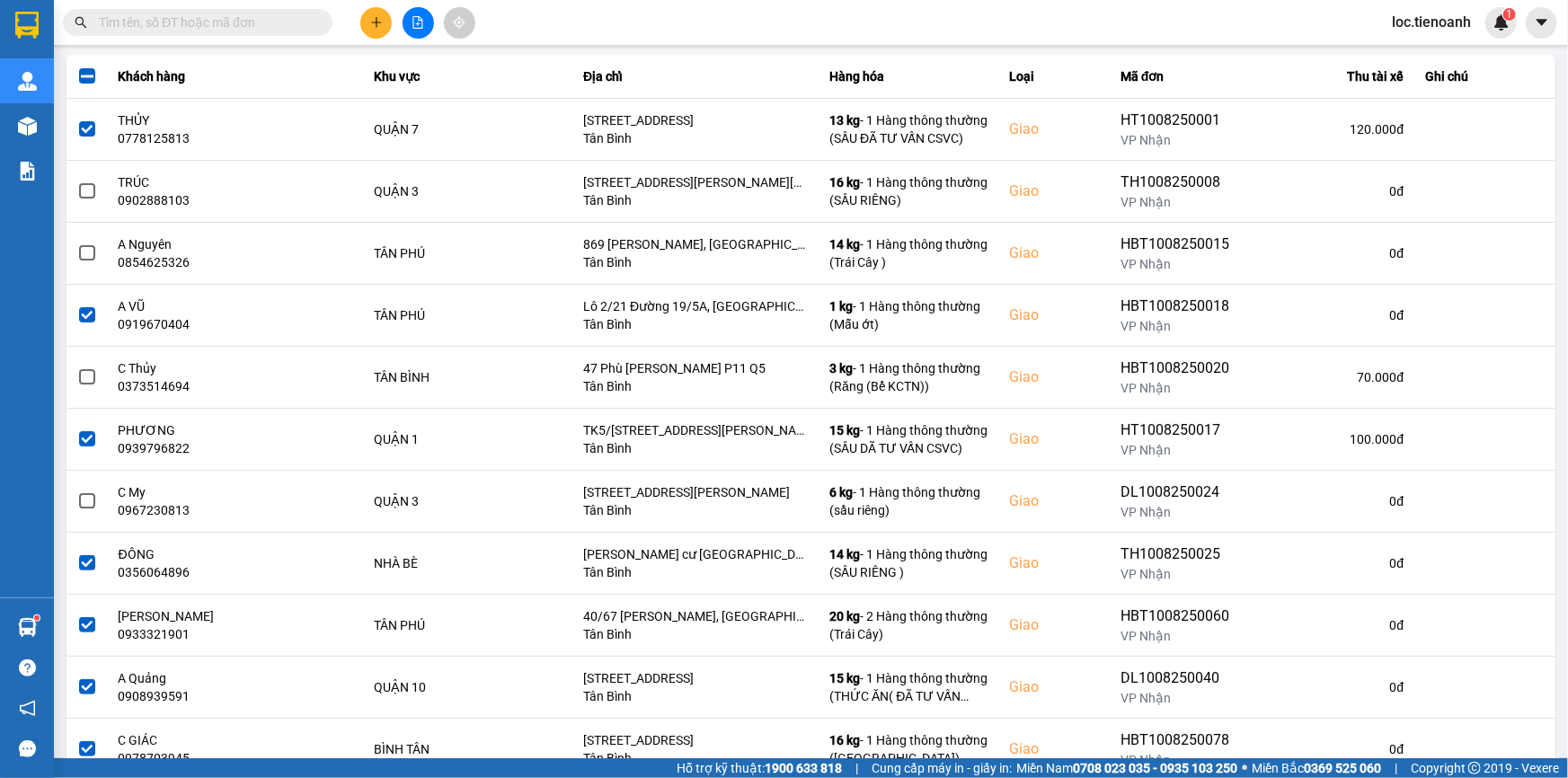
scroll to position [187, 0]
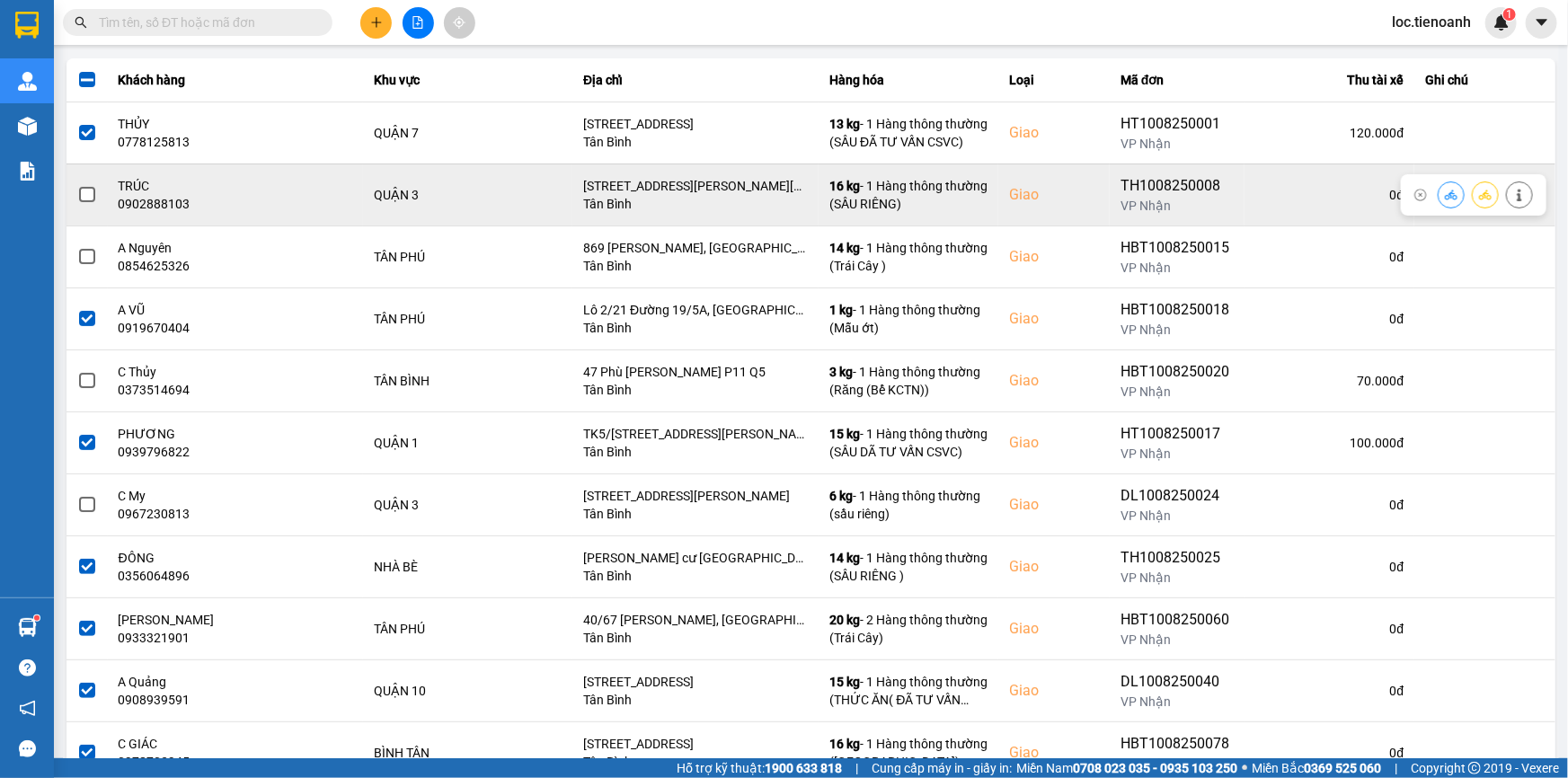
click at [91, 202] on span at bounding box center [87, 195] width 16 height 16
click at [77, 185] on input "checkbox" at bounding box center [77, 185] width 0 height 0
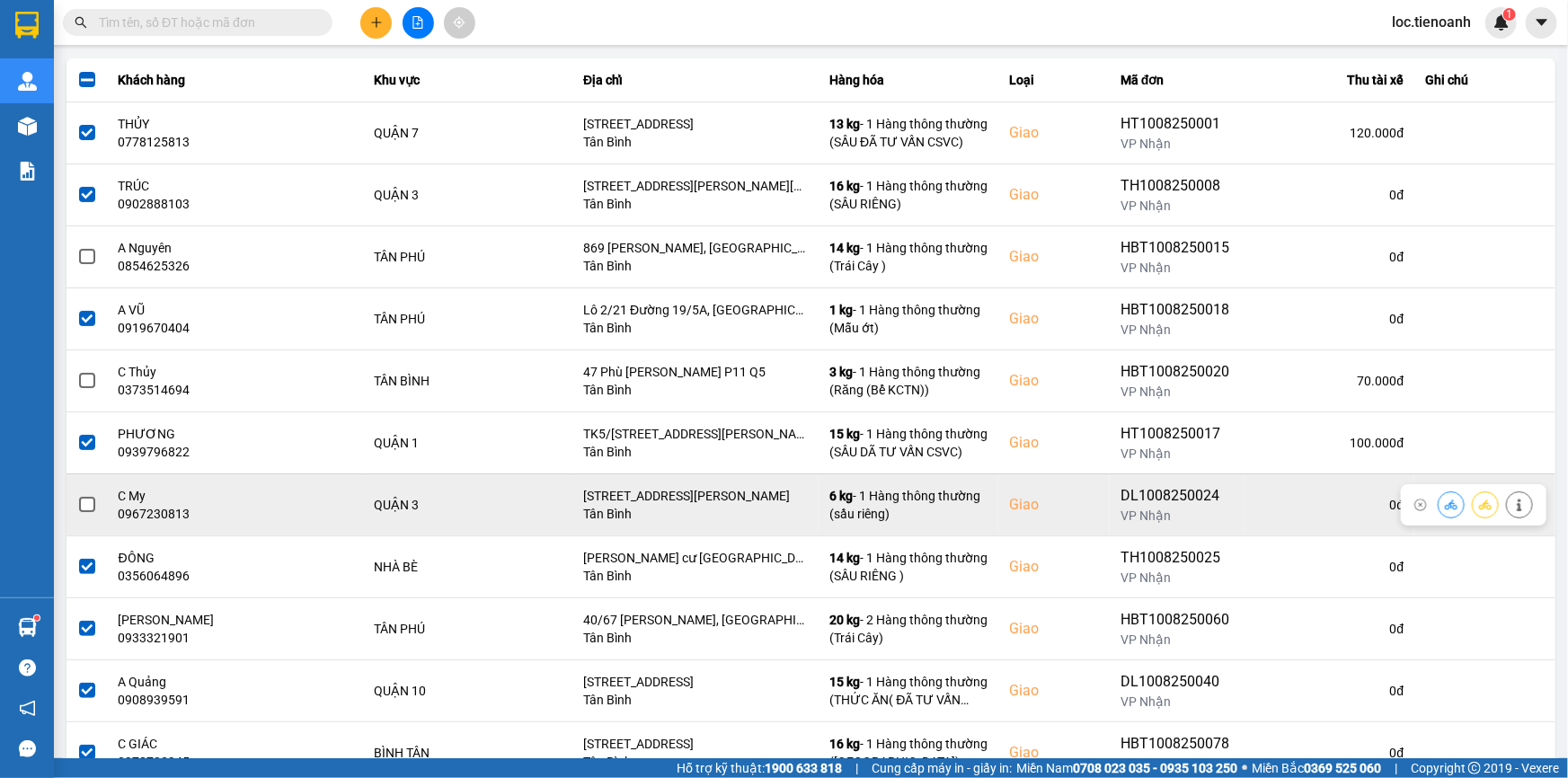
click at [89, 505] on span at bounding box center [87, 505] width 16 height 16
click at [77, 495] on input "checkbox" at bounding box center [77, 495] width 0 height 0
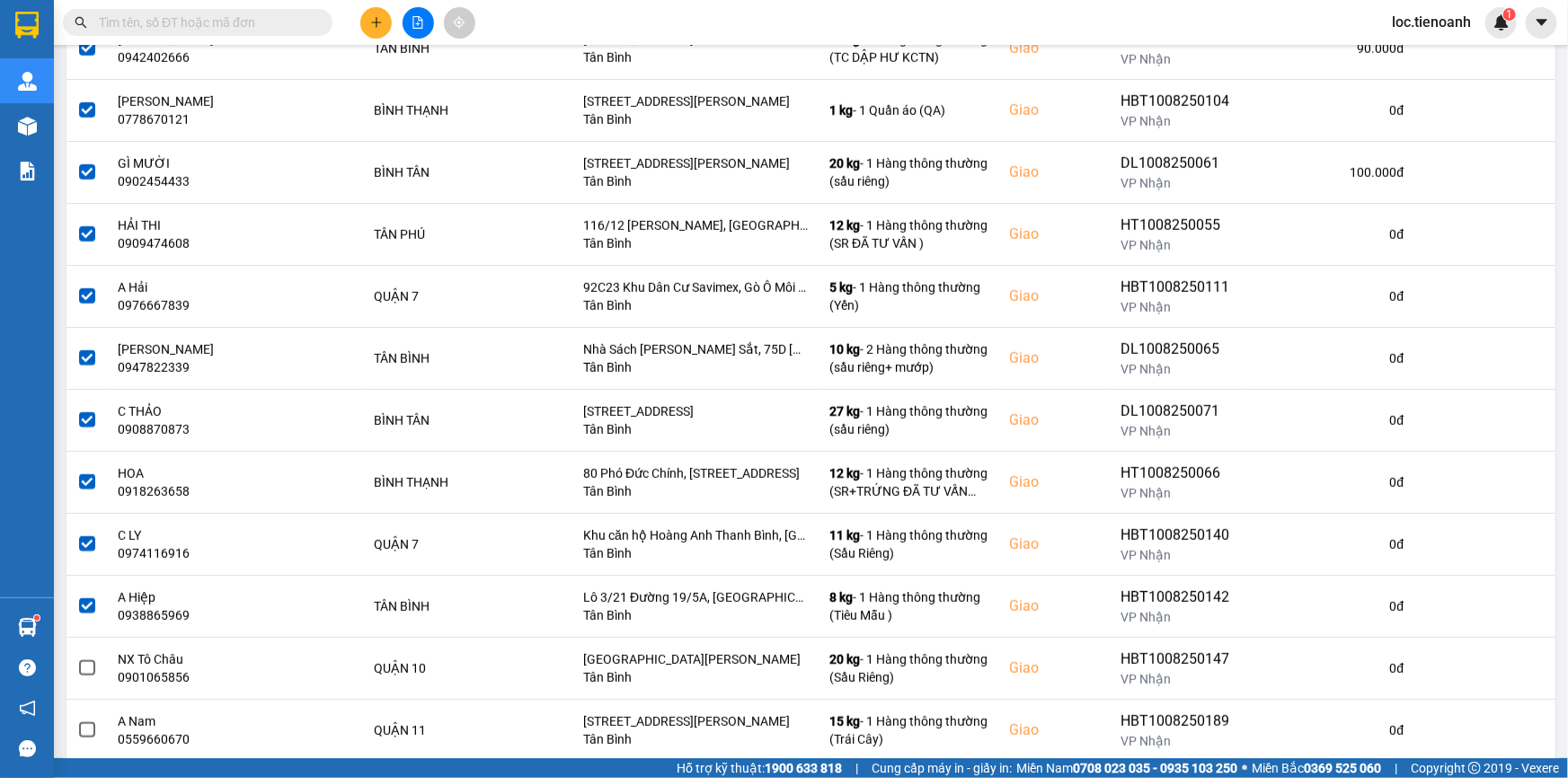
scroll to position [1181, 0]
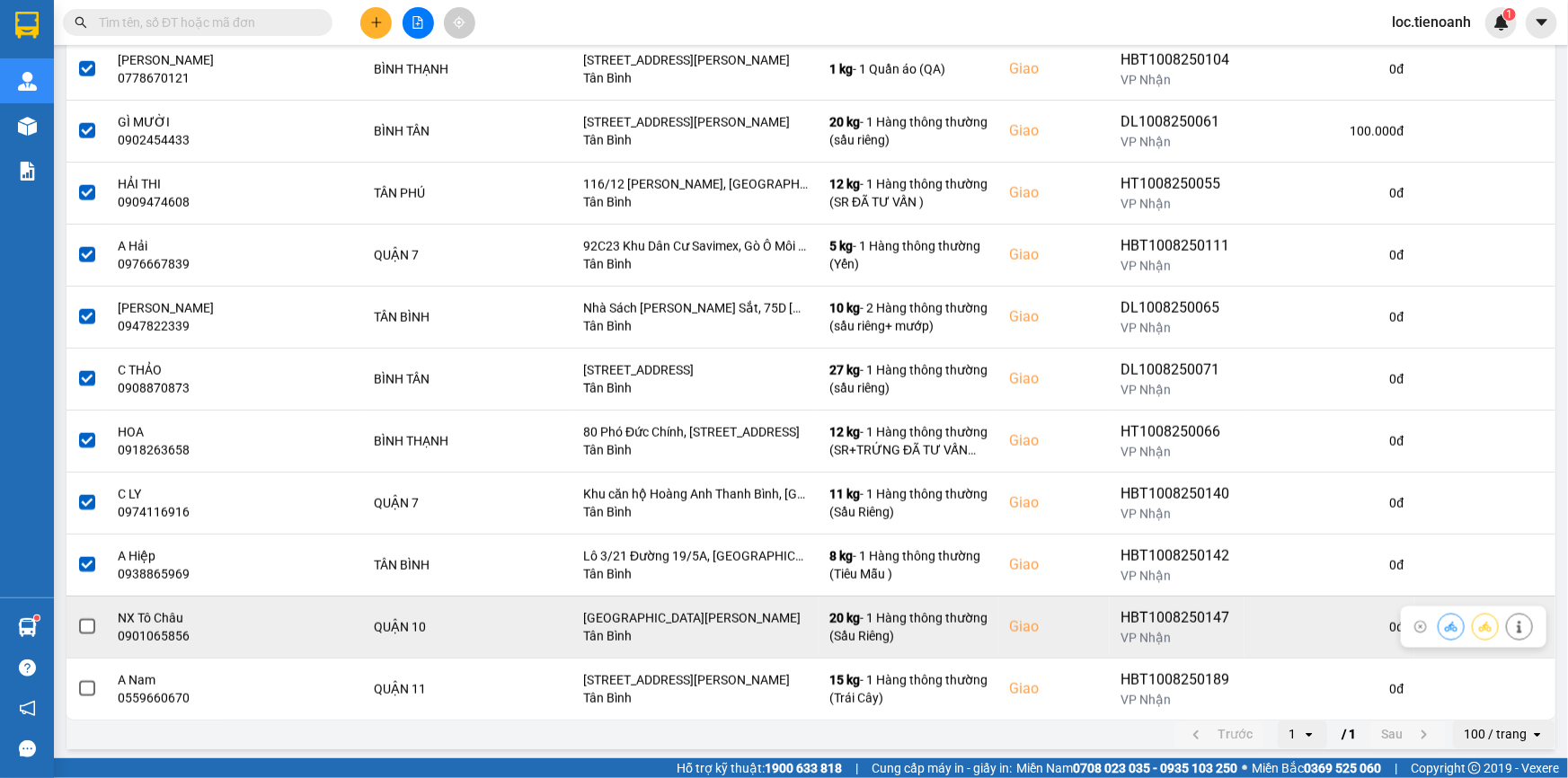
click at [84, 625] on span at bounding box center [87, 627] width 16 height 16
click at [77, 618] on input "checkbox" at bounding box center [77, 618] width 0 height 0
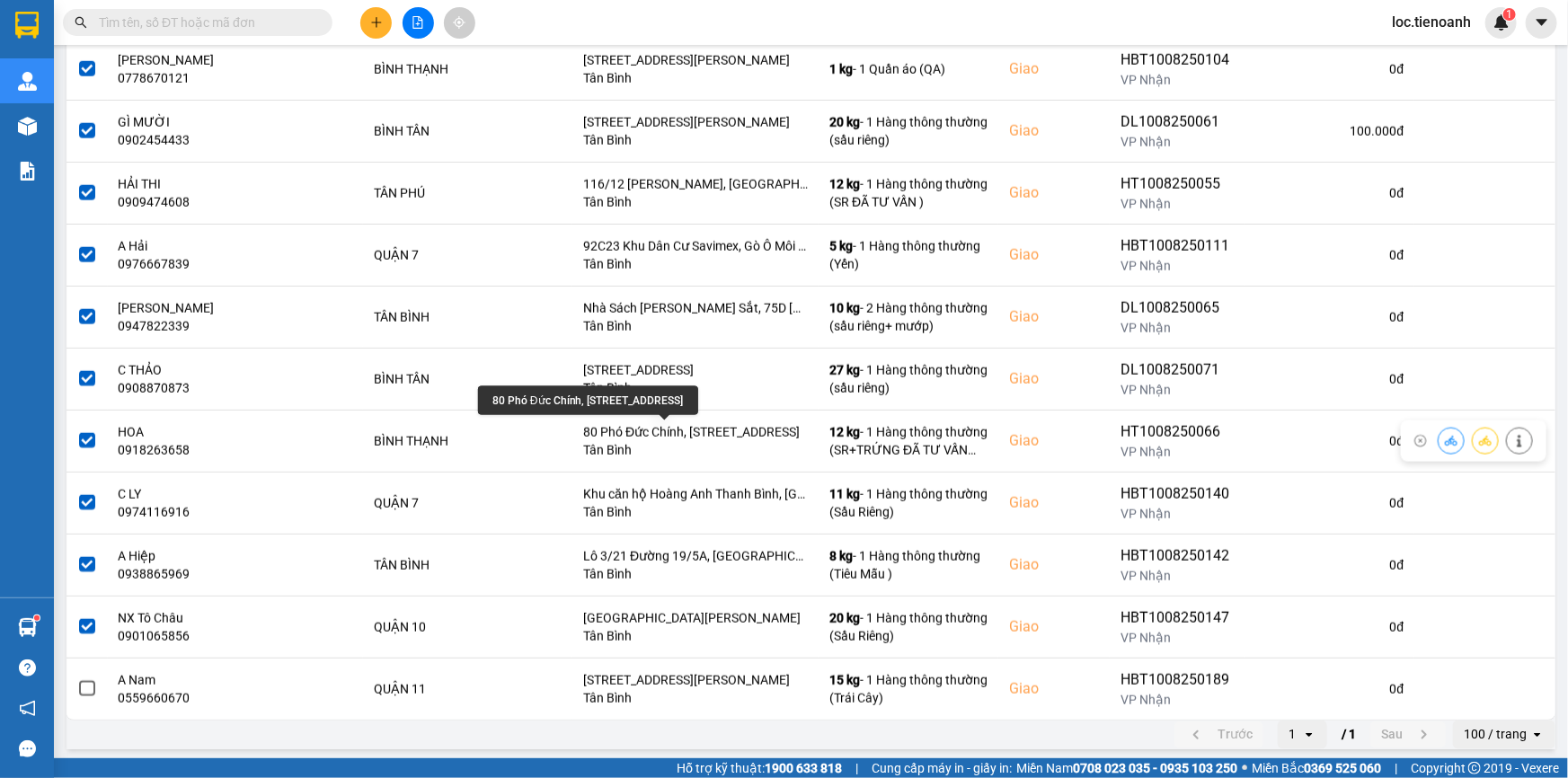
scroll to position [0, 0]
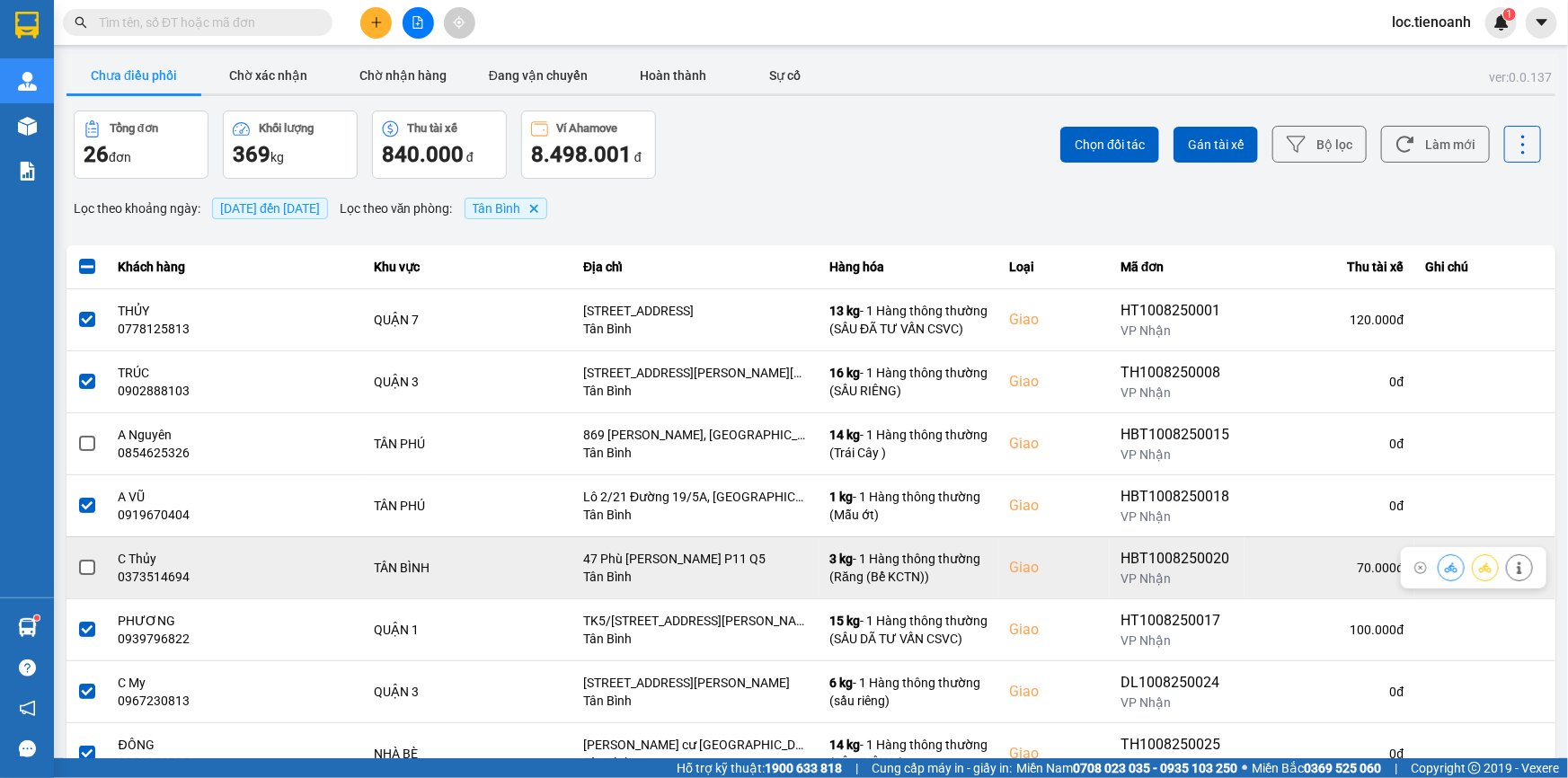
click at [86, 566] on span at bounding box center [87, 568] width 16 height 16
click at [77, 558] on input "checkbox" at bounding box center [77, 558] width 0 height 0
